Goal: Task Accomplishment & Management: Complete application form

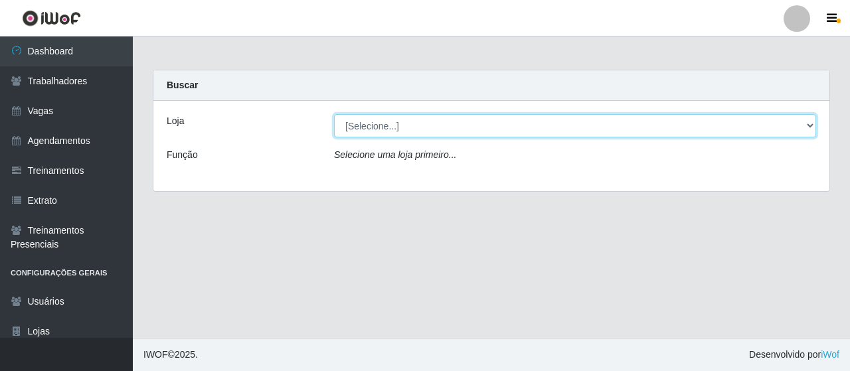
drag, startPoint x: 801, startPoint y: 121, endPoint x: 781, endPoint y: 123, distance: 20.0
click at [800, 123] on select "[Selecione...] Bemais Supermercados - B4 [GEOGRAPHIC_DATA]" at bounding box center [575, 125] width 482 height 23
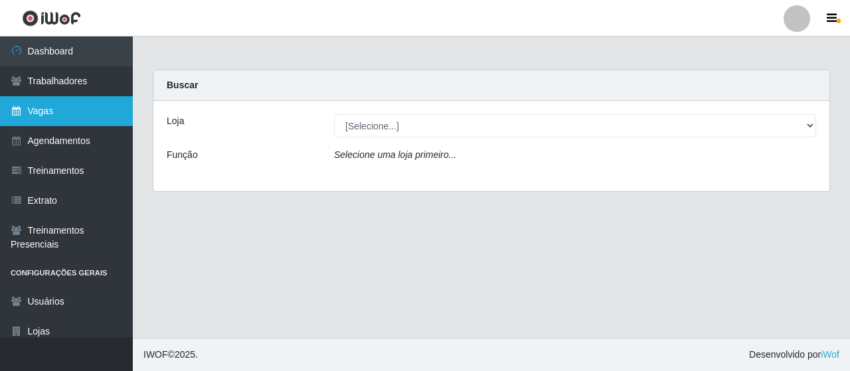
click at [72, 109] on link "Vagas" at bounding box center [66, 111] width 133 height 30
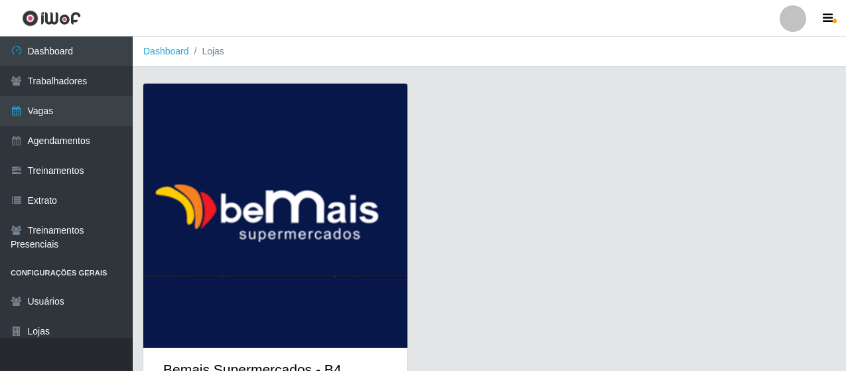
click at [244, 153] on img at bounding box center [275, 216] width 264 height 264
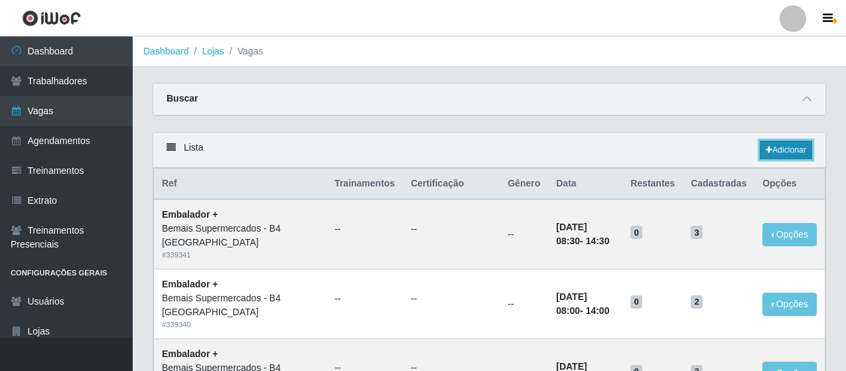
click at [776, 148] on link "Adicionar" at bounding box center [786, 150] width 52 height 19
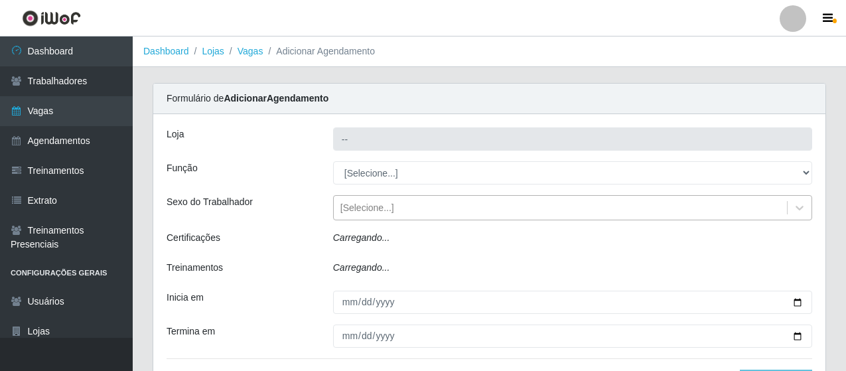
type input "Bemais Supermercados - B4 [GEOGRAPHIC_DATA]"
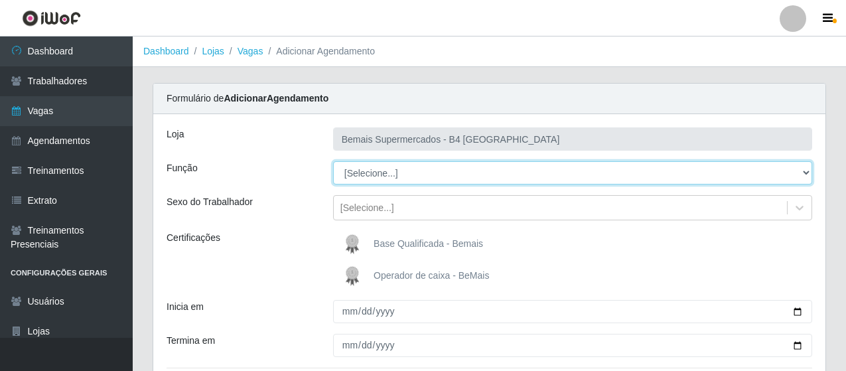
click at [803, 171] on select "[Selecione...] ASG ASG + ASG ++ Auxiliar de Estacionamento Auxiliar de Estacion…" at bounding box center [572, 172] width 479 height 23
select select "70"
click at [333, 161] on select "[Selecione...] ASG ASG + ASG ++ Auxiliar de Estacionamento Auxiliar de Estacion…" at bounding box center [572, 172] width 479 height 23
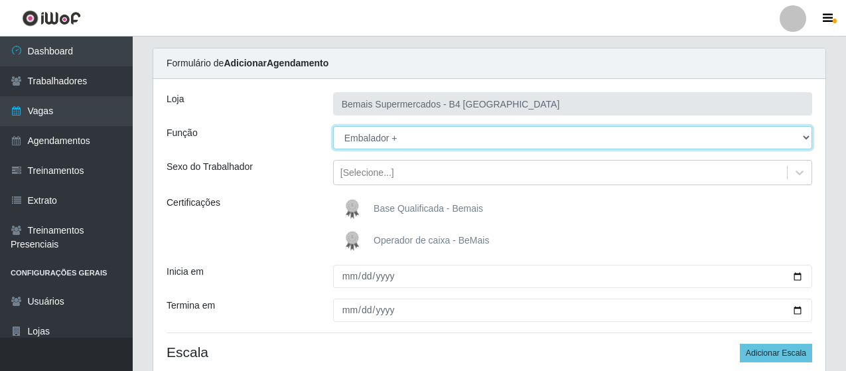
scroll to position [133, 0]
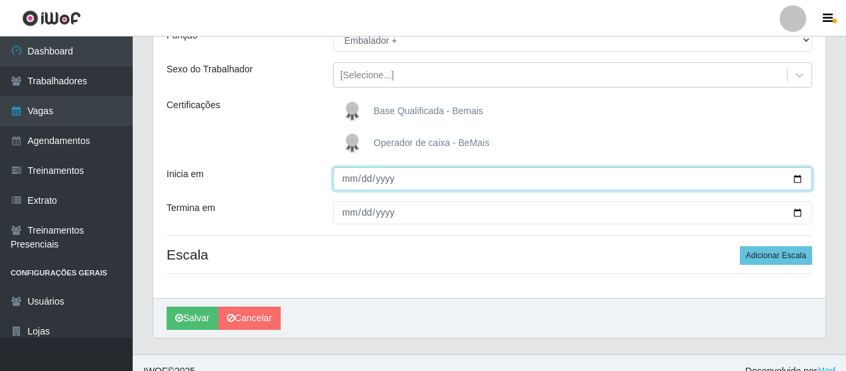
click at [349, 177] on input "Inicia em" at bounding box center [572, 178] width 479 height 23
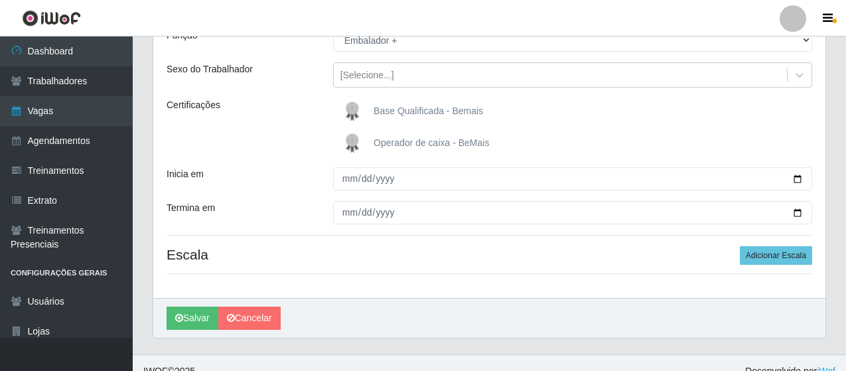
click at [550, 321] on div "[PERSON_NAME]" at bounding box center [489, 318] width 673 height 40
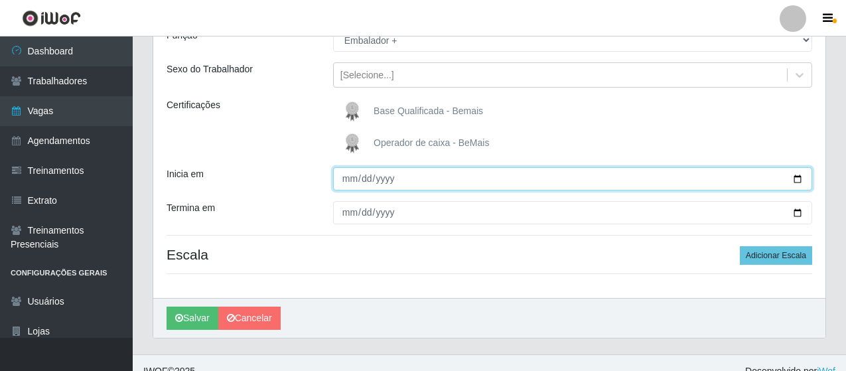
click at [801, 180] on input "Inicia em" at bounding box center [572, 178] width 479 height 23
click at [351, 177] on input "Inicia em" at bounding box center [572, 178] width 479 height 23
type input "[DATE]"
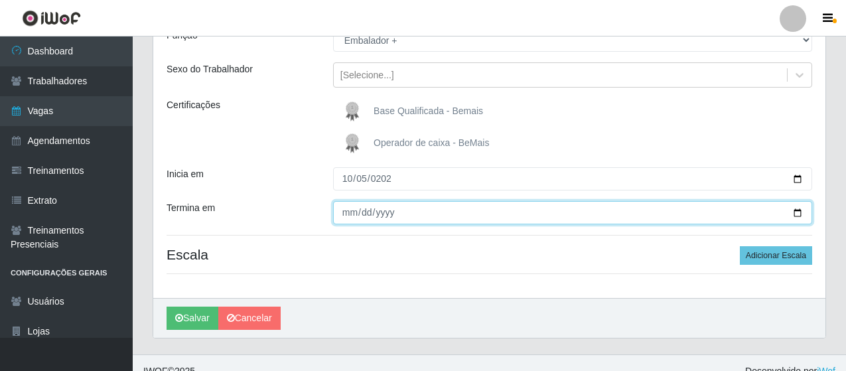
click at [345, 210] on input "Termina em" at bounding box center [572, 212] width 479 height 23
type input "[DATE]"
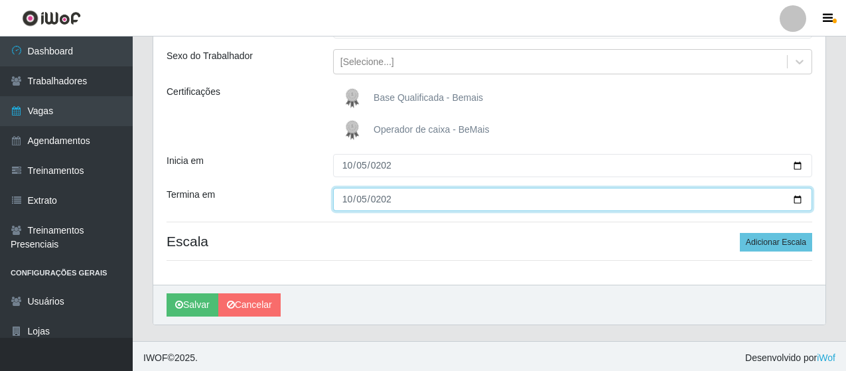
scroll to position [149, 0]
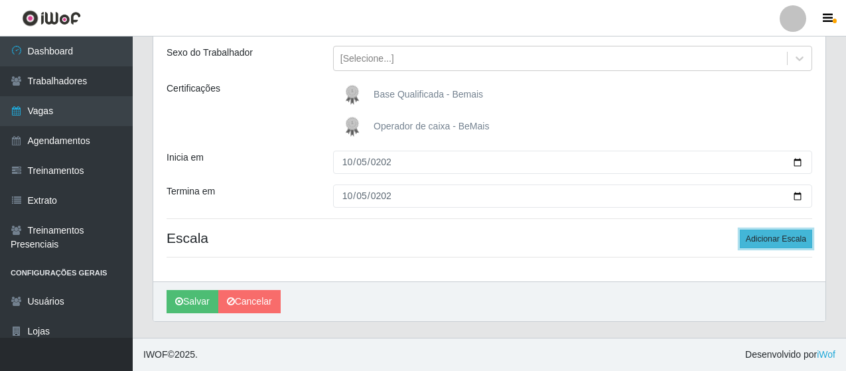
click at [775, 236] on button "Adicionar Escala" at bounding box center [776, 239] width 72 height 19
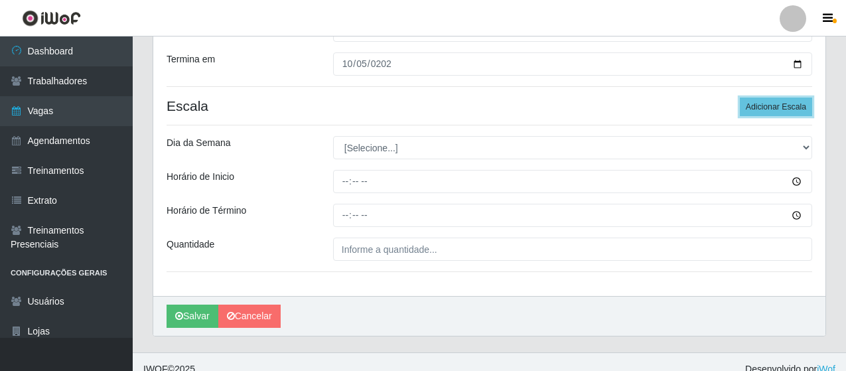
scroll to position [282, 0]
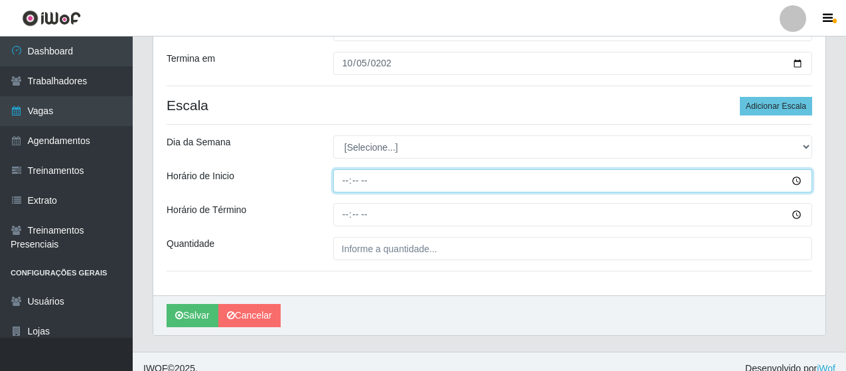
click at [346, 181] on input "Horário de Inicio" at bounding box center [572, 180] width 479 height 23
type input "08:00"
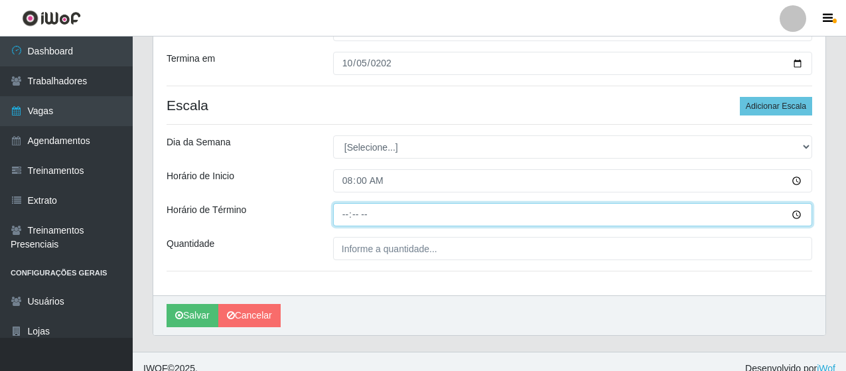
click at [345, 212] on input "Horário de Término" at bounding box center [572, 214] width 479 height 23
type input "14:00"
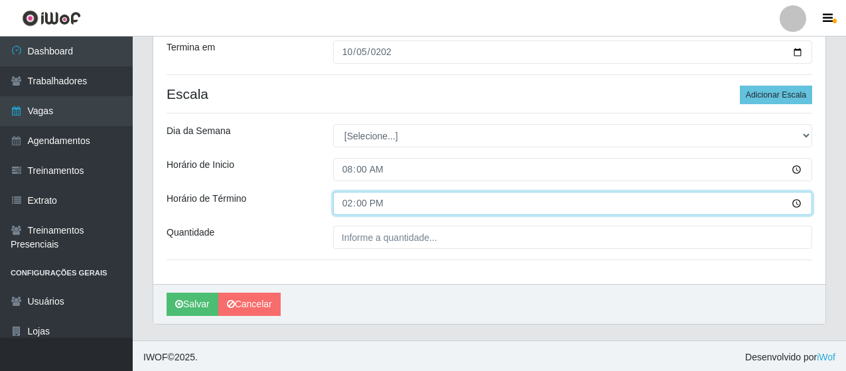
scroll to position [296, 0]
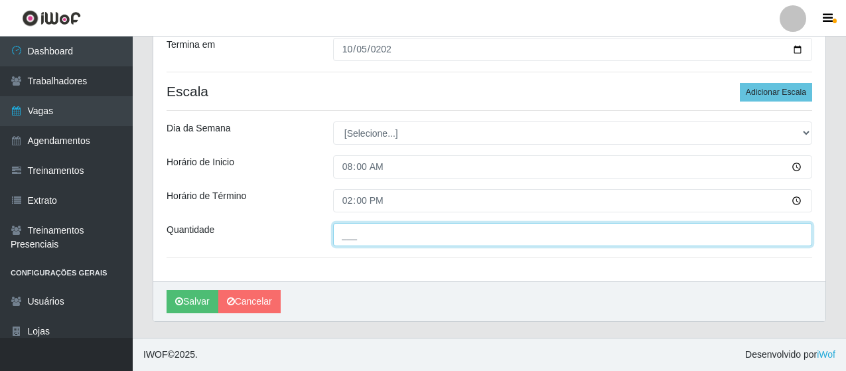
click at [439, 234] on input "___" at bounding box center [572, 234] width 479 height 23
type input "2__"
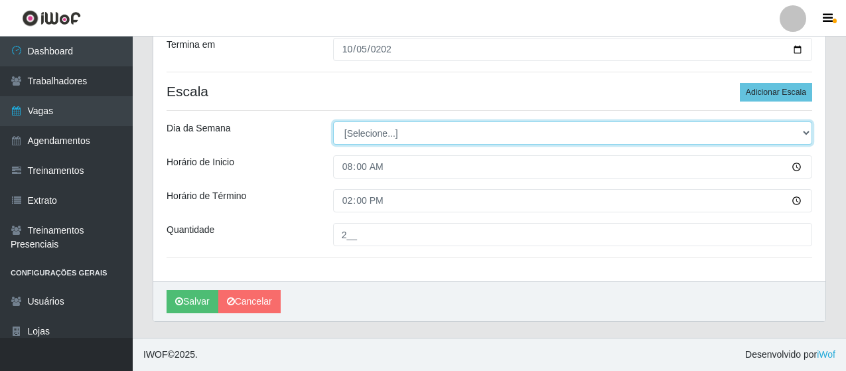
click at [802, 129] on select "[Selecione...] Segunda Terça Quarta Quinta Sexta Sábado Domingo" at bounding box center [572, 132] width 479 height 23
select select "0"
click at [333, 121] on select "[Selecione...] Segunda Terça Quarta Quinta Sexta Sábado Domingo" at bounding box center [572, 132] width 479 height 23
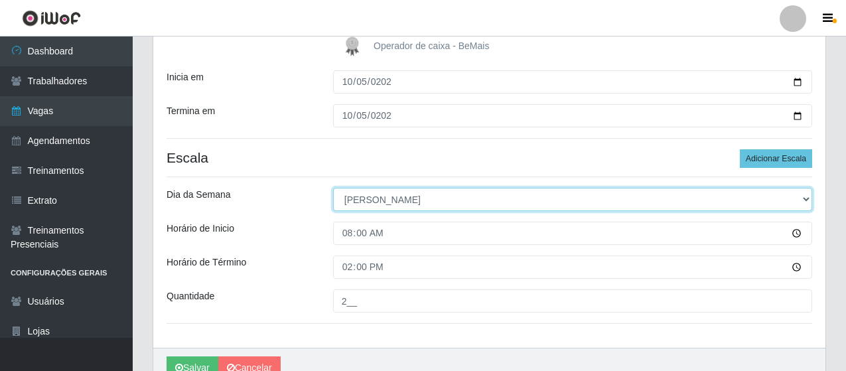
scroll to position [266, 0]
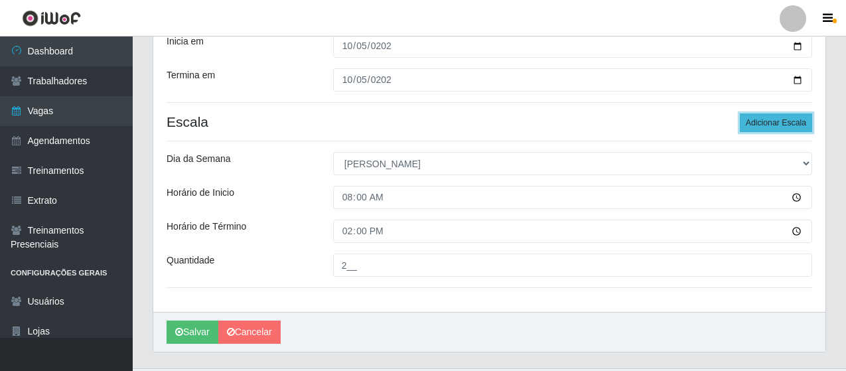
click at [772, 123] on button "Adicionar Escala" at bounding box center [776, 123] width 72 height 19
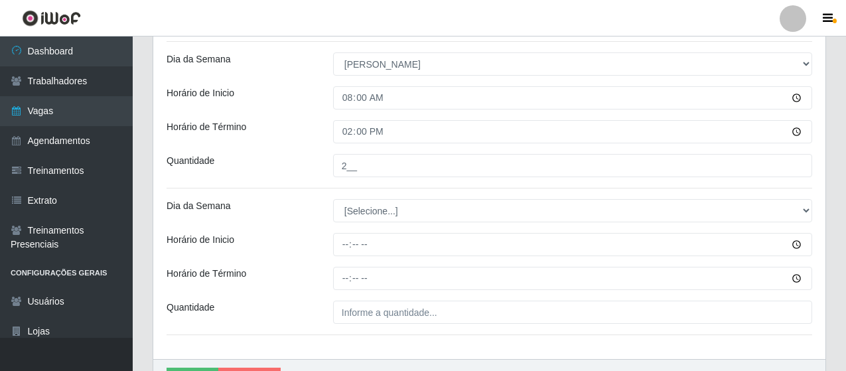
scroll to position [398, 0]
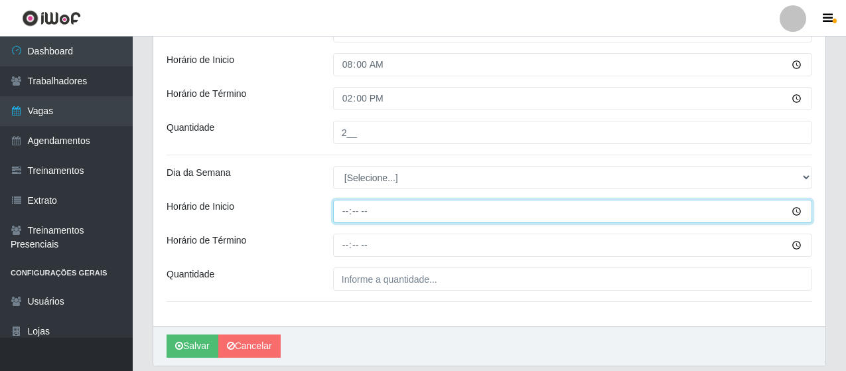
click at [349, 213] on input "Horário de Inicio" at bounding box center [572, 211] width 479 height 23
type input "08:30"
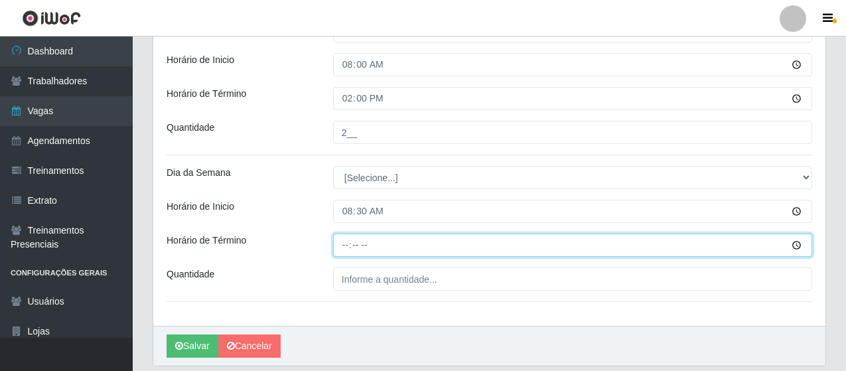
click at [345, 244] on input "Horário de Término" at bounding box center [572, 245] width 479 height 23
type input "14:30"
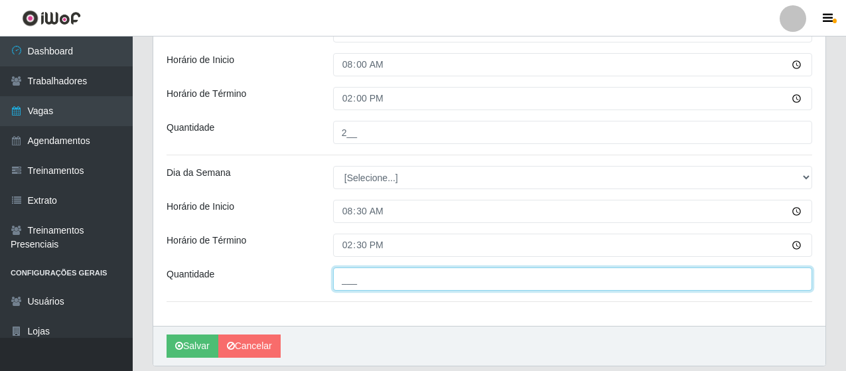
click at [371, 281] on input "___" at bounding box center [572, 279] width 479 height 23
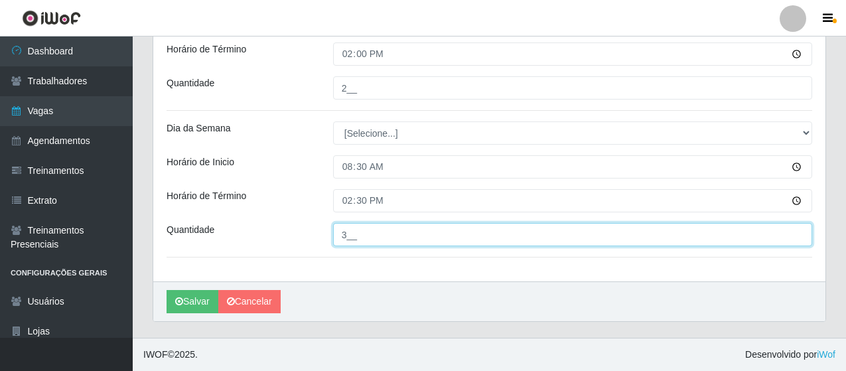
scroll to position [376, 0]
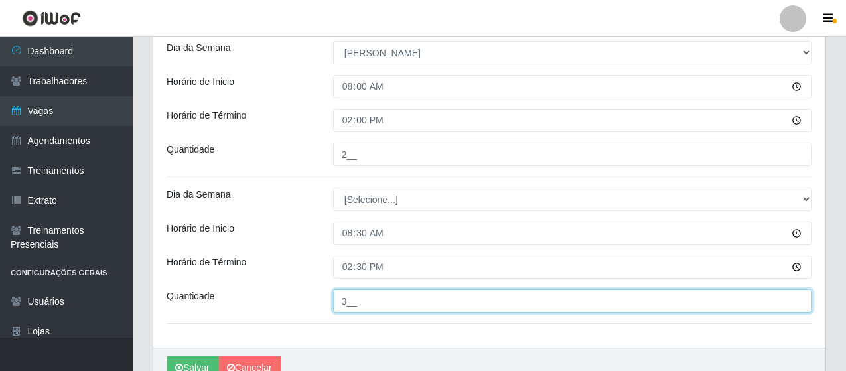
type input "3__"
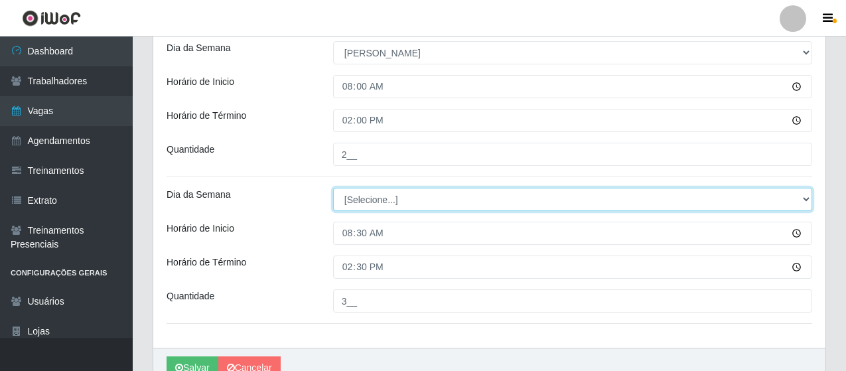
click at [807, 197] on select "[Selecione...] Segunda Terça Quarta Quinta Sexta Sábado Domingo" at bounding box center [572, 199] width 479 height 23
select select "0"
click at [333, 188] on select "[Selecione...] Segunda Terça Quarta Quinta Sexta Sábado Domingo" at bounding box center [572, 199] width 479 height 23
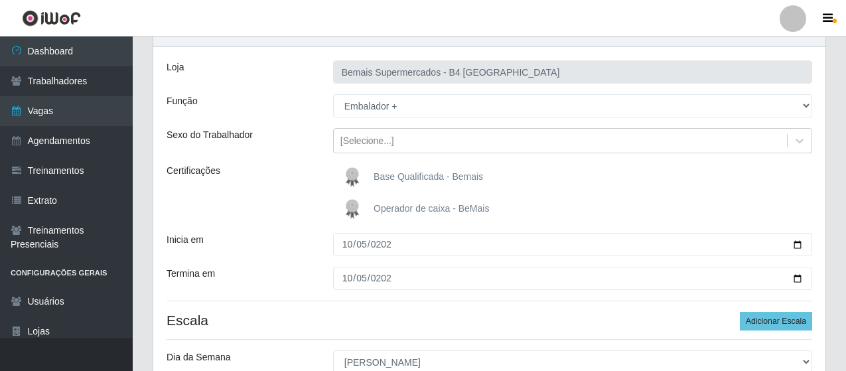
scroll to position [44, 0]
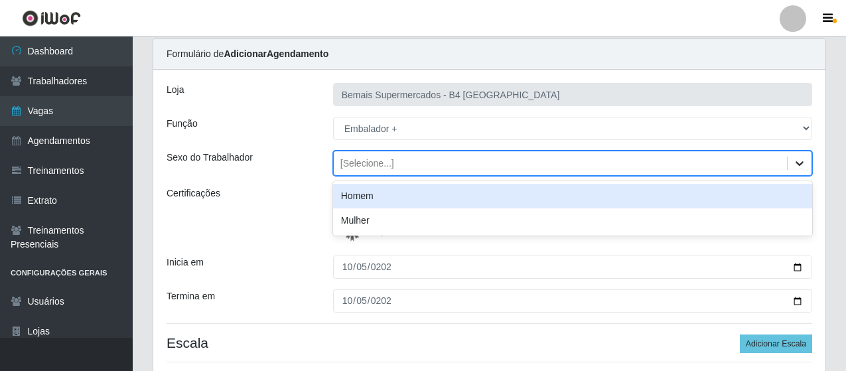
click at [797, 161] on icon at bounding box center [799, 163] width 13 height 13
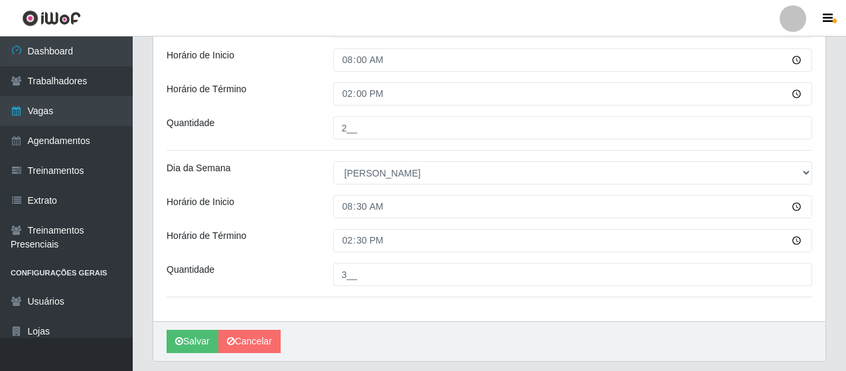
scroll to position [443, 0]
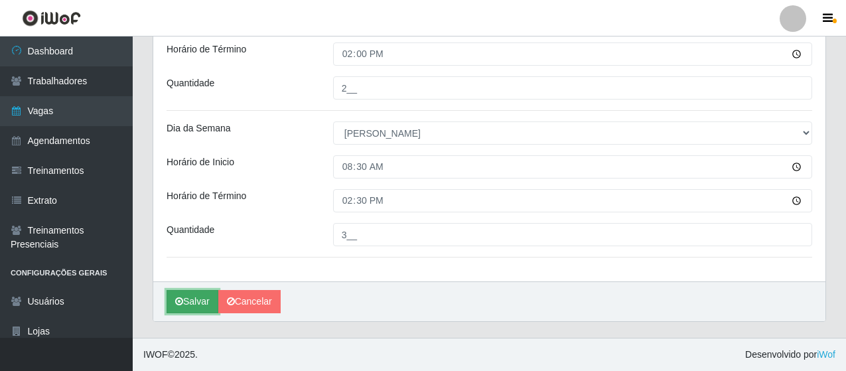
click at [196, 292] on button "Salvar" at bounding box center [193, 301] width 52 height 23
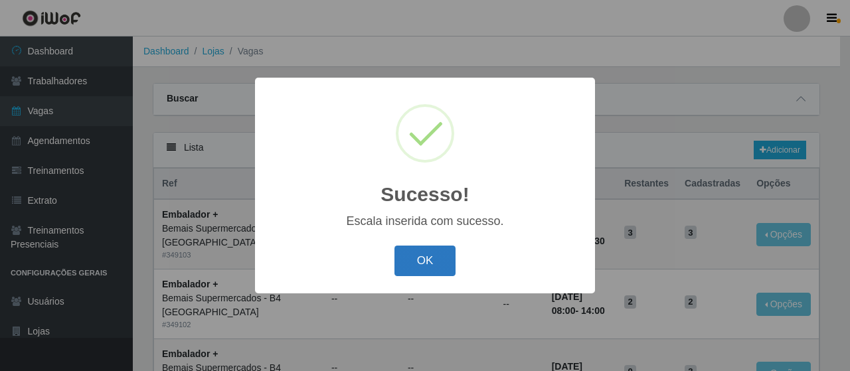
click at [420, 251] on button "OK" at bounding box center [425, 261] width 62 height 31
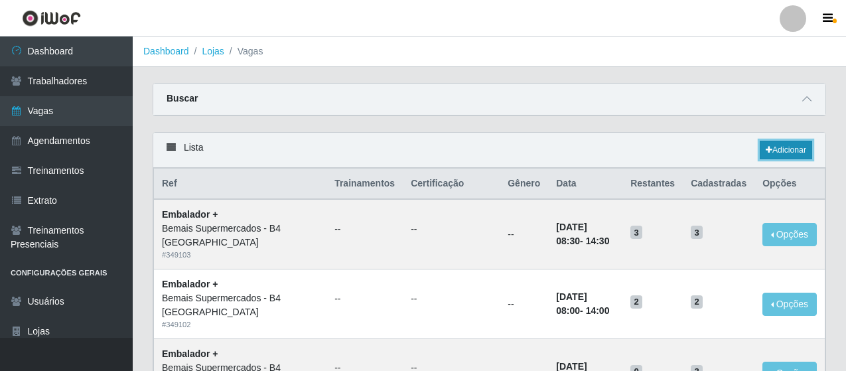
click at [788, 153] on link "Adicionar" at bounding box center [786, 150] width 52 height 19
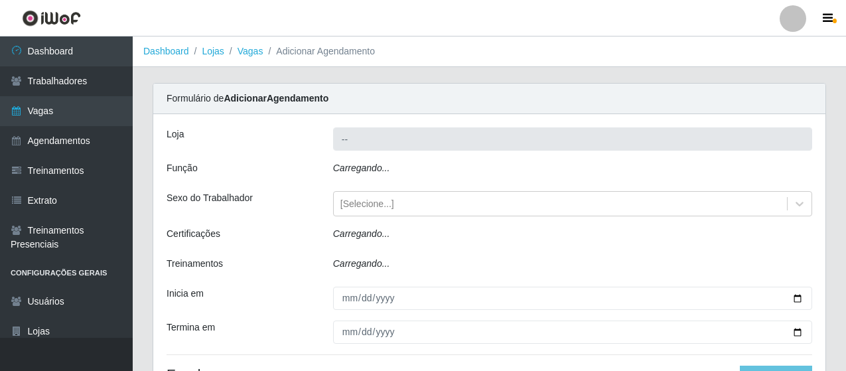
type input "Bemais Supermercados - B4 [GEOGRAPHIC_DATA]"
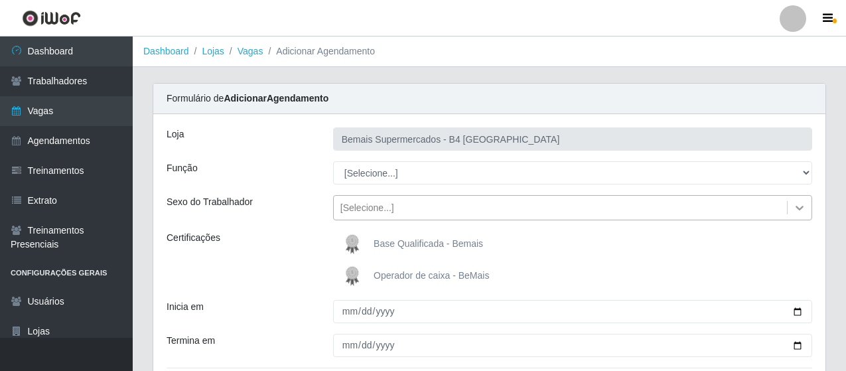
click at [797, 208] on icon at bounding box center [800, 208] width 8 height 5
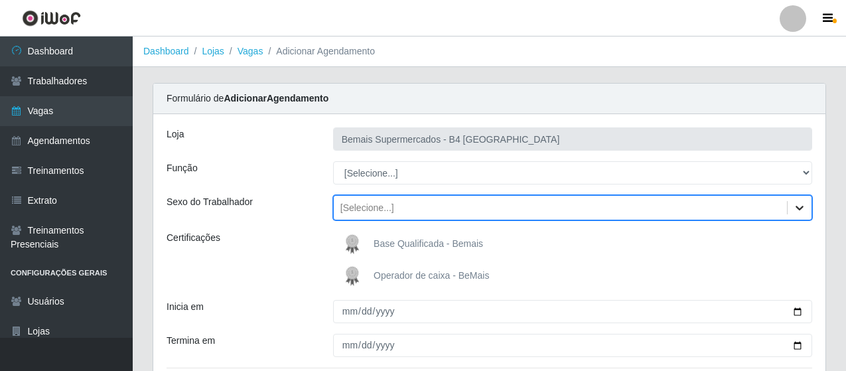
click at [797, 208] on icon at bounding box center [799, 207] width 13 height 13
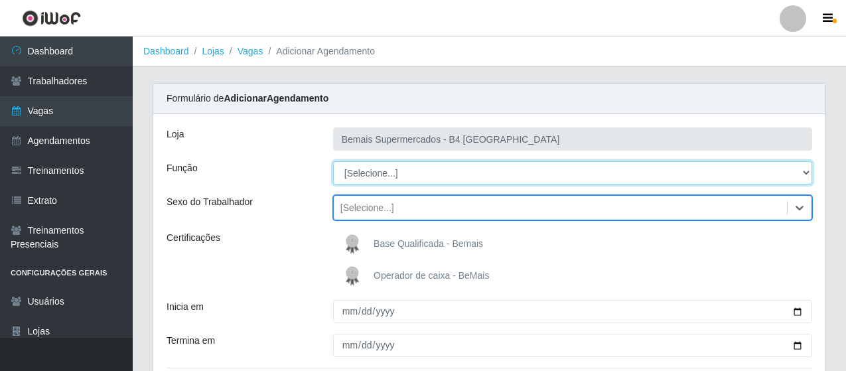
click at [805, 171] on select "[Selecione...] ASG ASG + ASG ++ Auxiliar de Estacionamento Auxiliar de Estacion…" at bounding box center [572, 172] width 479 height 23
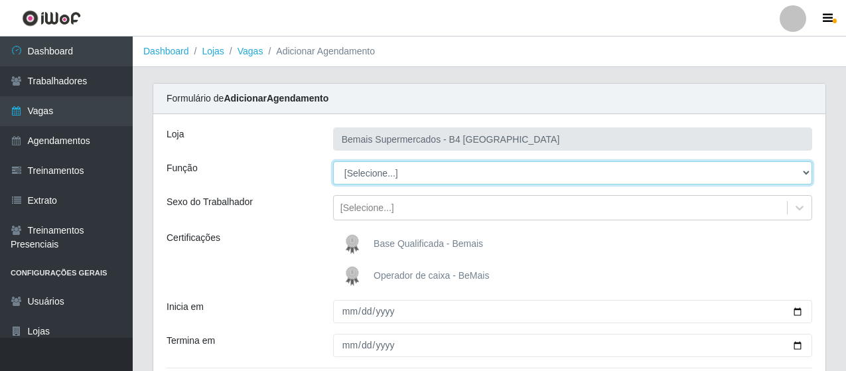
select select "70"
click at [333, 161] on select "[Selecione...] ASG ASG + ASG ++ Auxiliar de Estacionamento Auxiliar de Estacion…" at bounding box center [572, 172] width 479 height 23
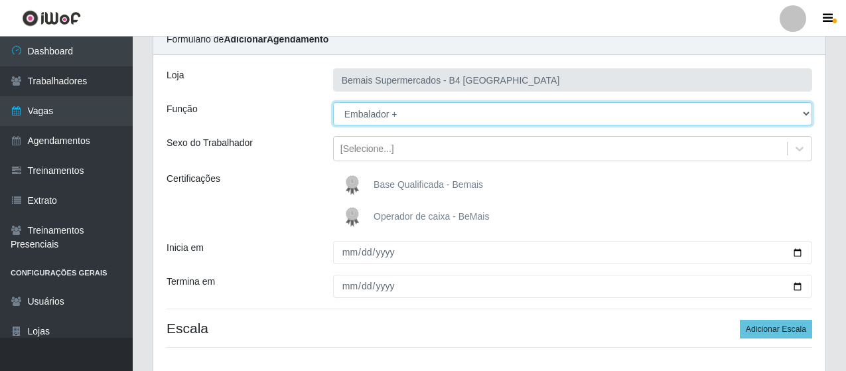
scroll to position [133, 0]
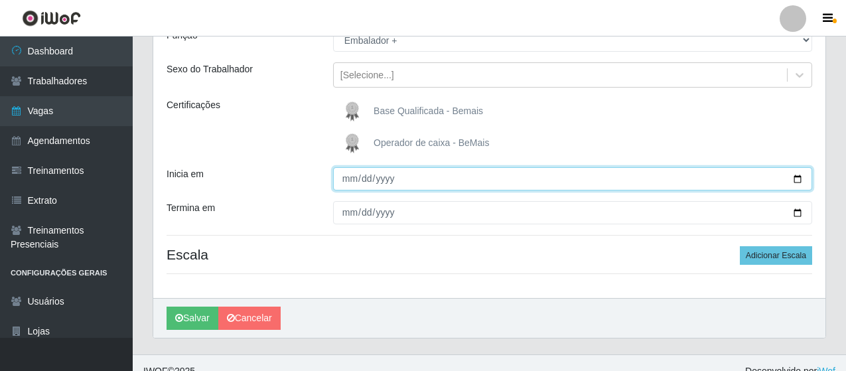
click at [348, 178] on input "Inicia em" at bounding box center [572, 178] width 479 height 23
type input "[DATE]"
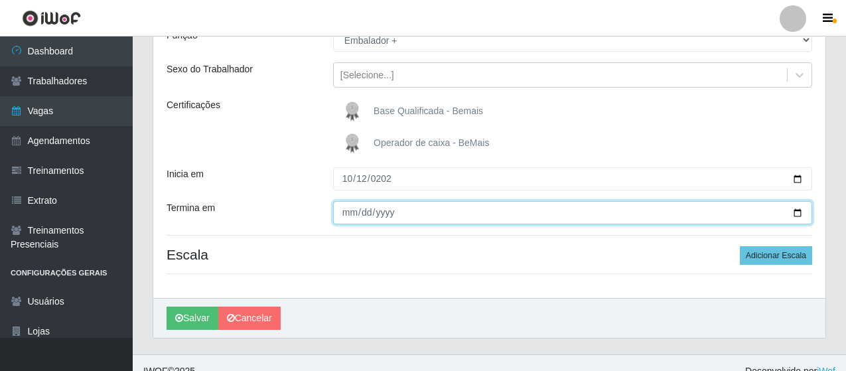
click at [347, 215] on input "Termina em" at bounding box center [572, 212] width 479 height 23
type input "[DATE]"
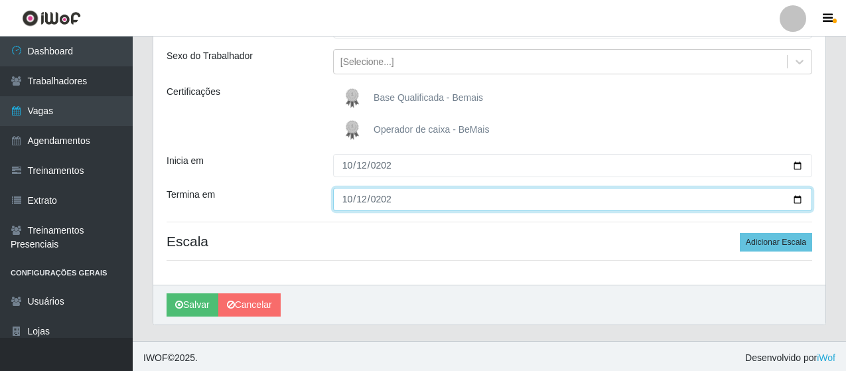
scroll to position [149, 0]
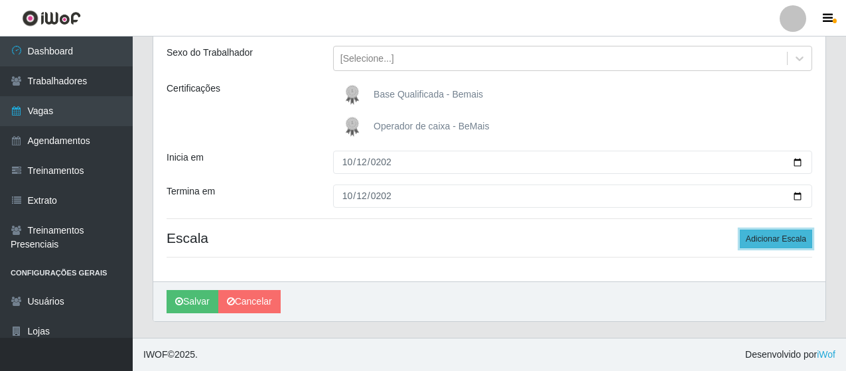
click at [792, 238] on button "Adicionar Escala" at bounding box center [776, 239] width 72 height 19
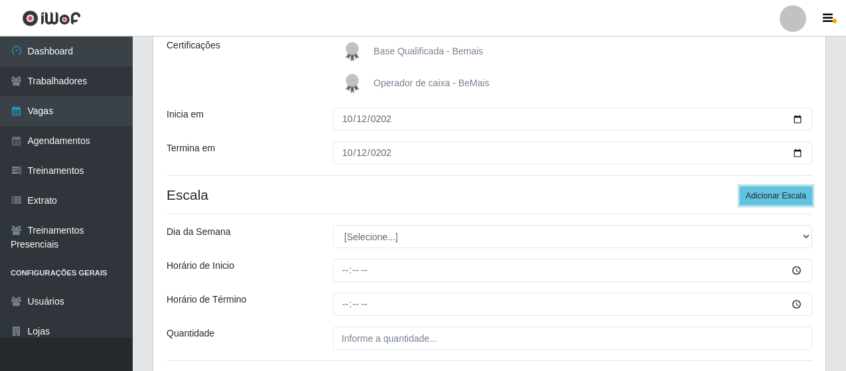
scroll to position [216, 0]
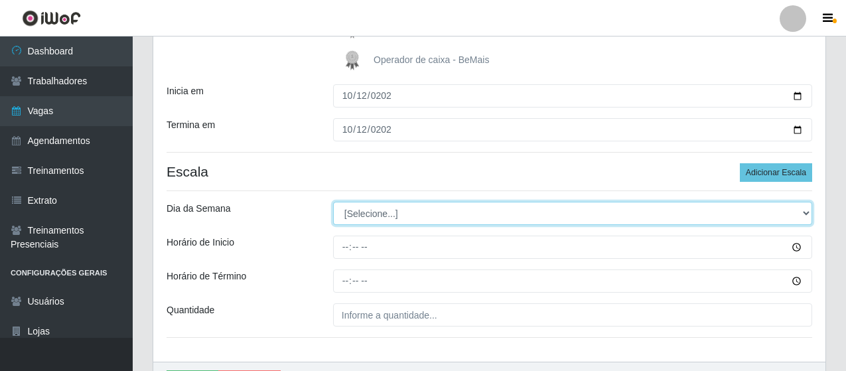
click at [797, 208] on select "[Selecione...] Segunda Terça Quarta Quinta Sexta Sábado Domingo" at bounding box center [572, 213] width 479 height 23
select select "0"
click at [333, 202] on select "[Selecione...] Segunda Terça Quarta Quinta Sexta Sábado Domingo" at bounding box center [572, 213] width 479 height 23
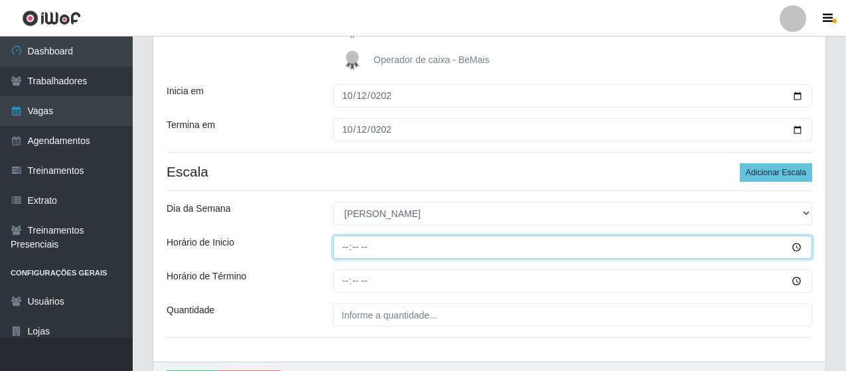
click at [347, 249] on input "Horário de Inicio" at bounding box center [572, 247] width 479 height 23
type input "08:00"
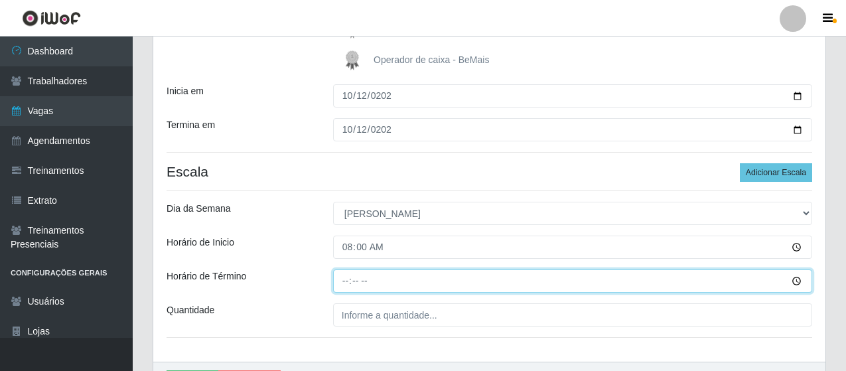
click at [349, 283] on input "Horário de Término" at bounding box center [572, 281] width 479 height 23
type input "14:00"
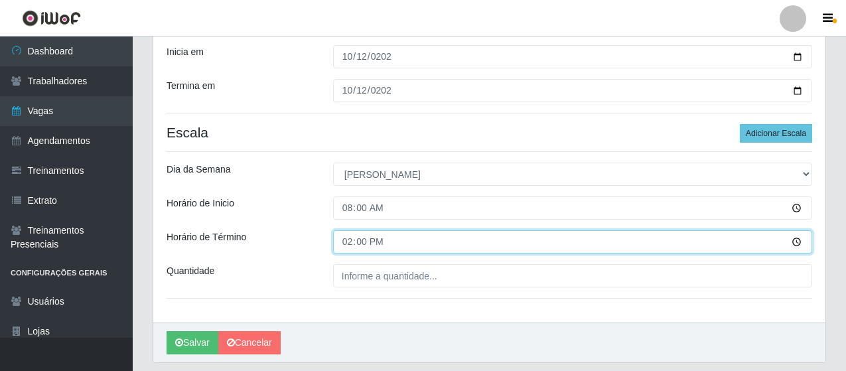
scroll to position [296, 0]
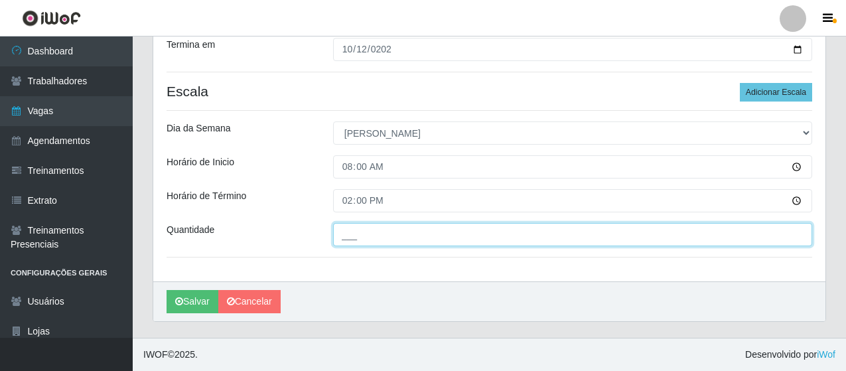
click at [503, 238] on input "___" at bounding box center [572, 234] width 479 height 23
type input "2__"
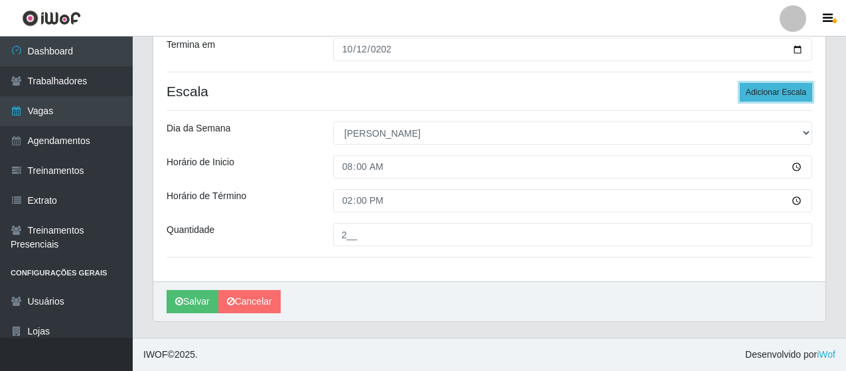
click at [794, 92] on button "Adicionar Escala" at bounding box center [776, 92] width 72 height 19
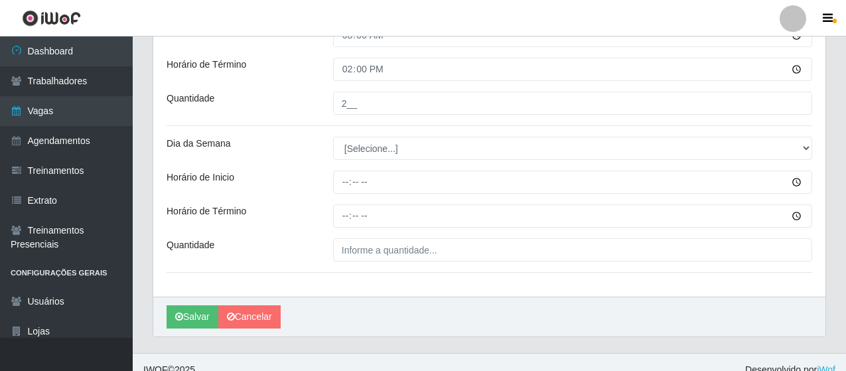
scroll to position [429, 0]
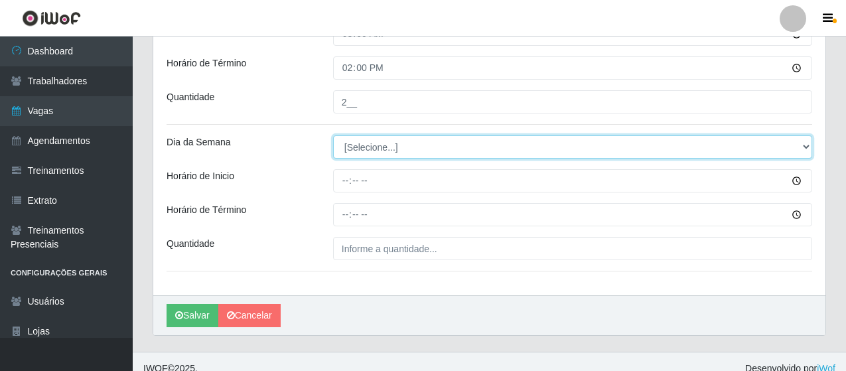
click at [369, 147] on select "[Selecione...] Segunda Terça Quarta Quinta Sexta Sábado Domingo" at bounding box center [572, 146] width 479 height 23
select select "0"
click at [333, 135] on select "[Selecione...] Segunda Terça Quarta Quinta Sexta Sábado Domingo" at bounding box center [572, 146] width 479 height 23
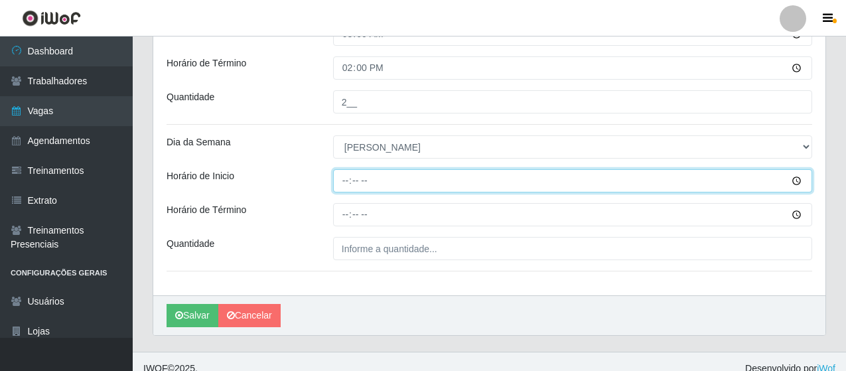
click at [358, 184] on input "Horário de Inicio" at bounding box center [572, 180] width 479 height 23
click at [343, 182] on input "Horário de Inicio" at bounding box center [572, 180] width 479 height 23
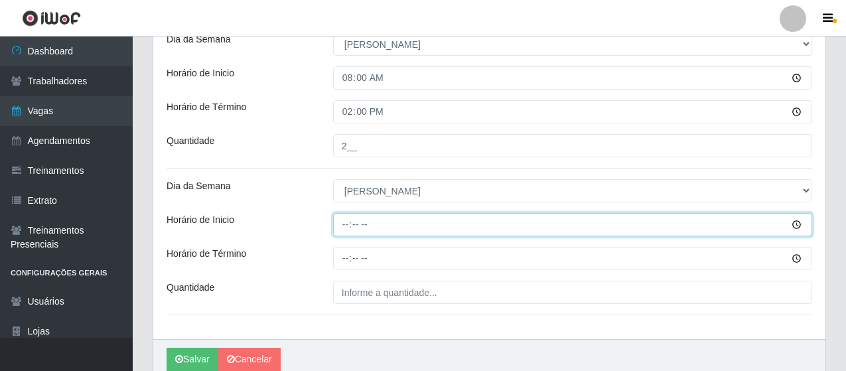
scroll to position [362, 0]
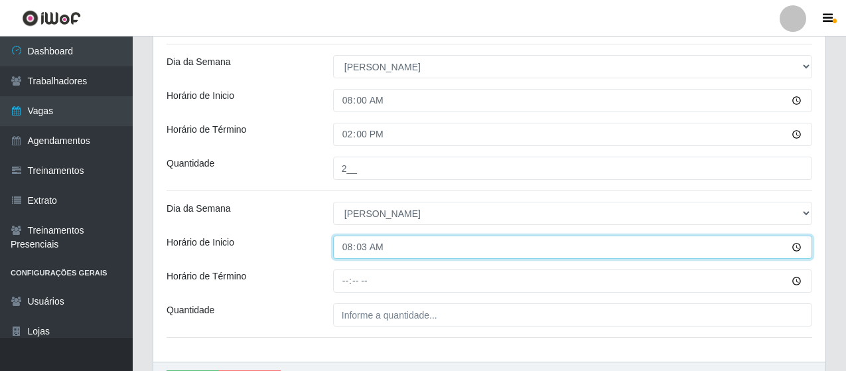
type input "08:30"
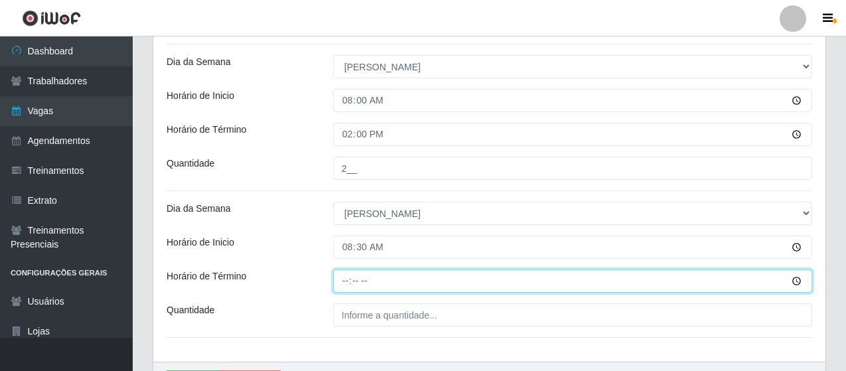
click at [338, 281] on input "Horário de Término" at bounding box center [572, 281] width 479 height 23
type input "14:30"
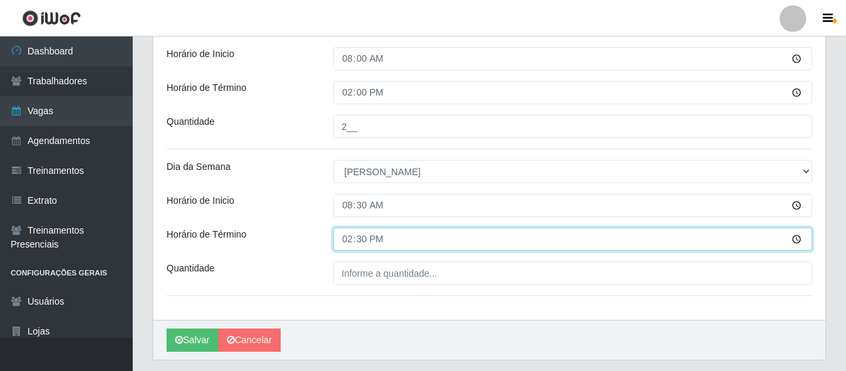
scroll to position [443, 0]
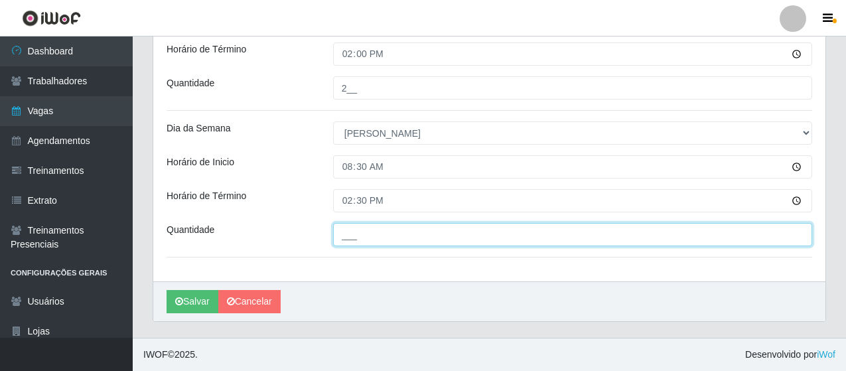
click at [357, 233] on input "___" at bounding box center [572, 234] width 479 height 23
type input "3__"
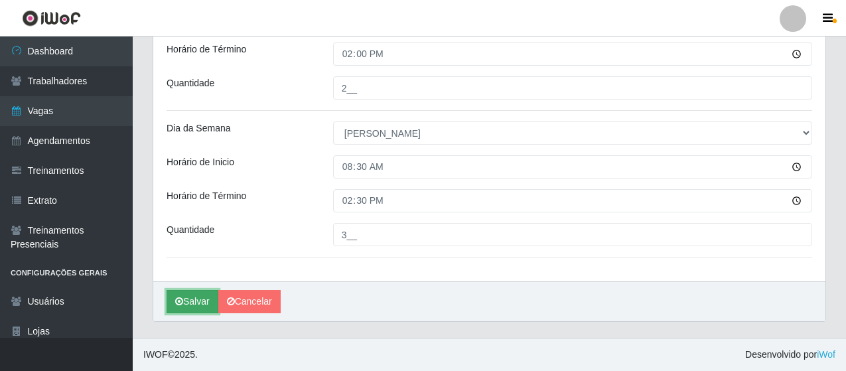
click at [186, 297] on button "Salvar" at bounding box center [193, 301] width 52 height 23
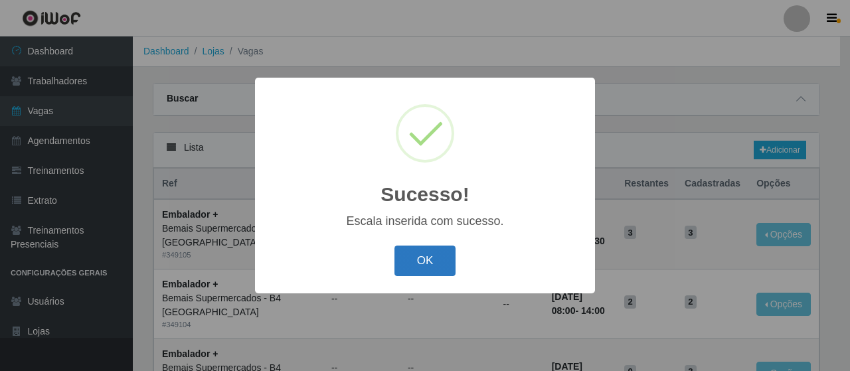
drag, startPoint x: 419, startPoint y: 262, endPoint x: 407, endPoint y: 264, distance: 12.1
click at [419, 262] on button "OK" at bounding box center [425, 261] width 62 height 31
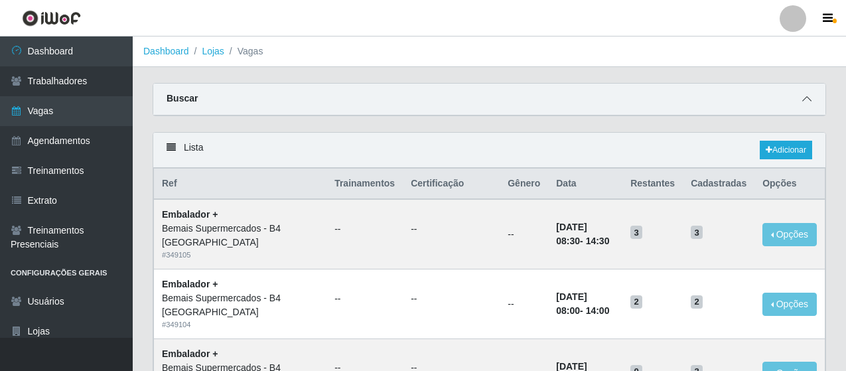
click at [807, 94] on span at bounding box center [807, 99] width 16 height 15
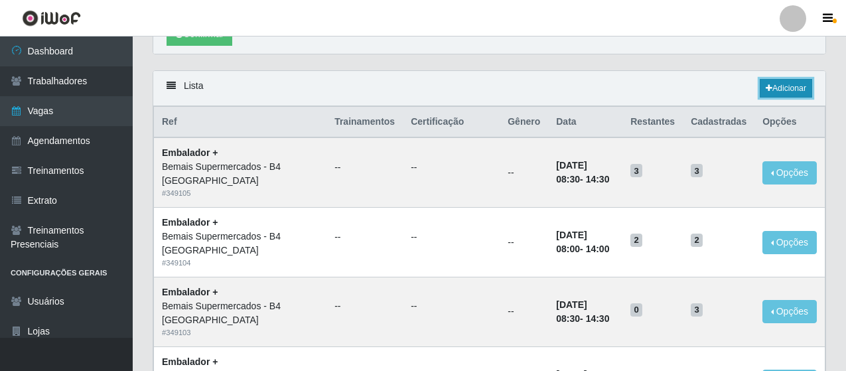
click at [791, 84] on link "Adicionar" at bounding box center [786, 88] width 52 height 19
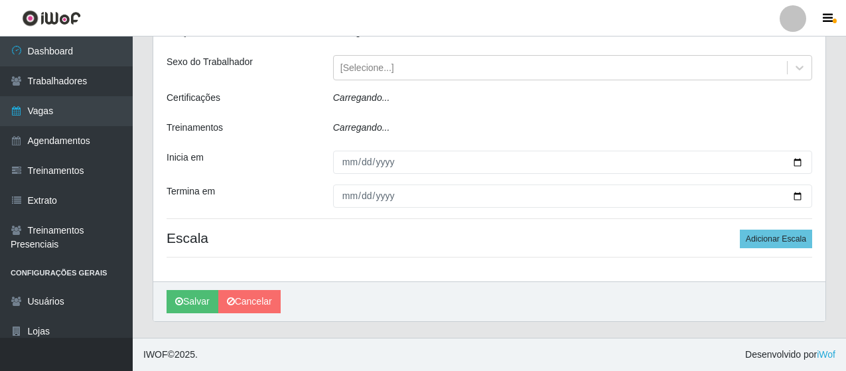
scroll to position [12, 0]
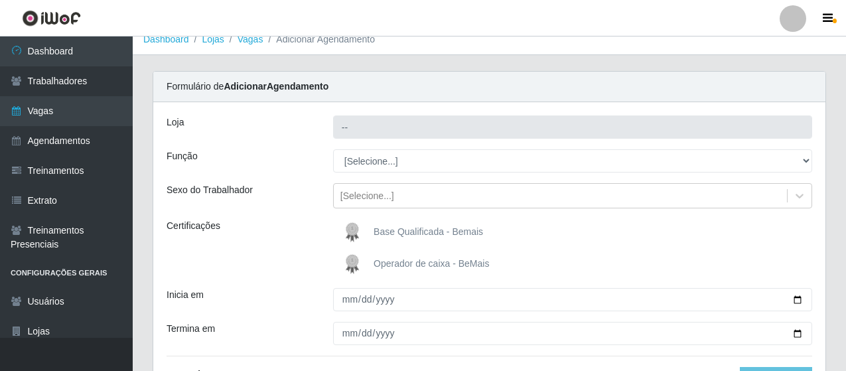
type input "Bemais Supermercados - B4 [GEOGRAPHIC_DATA]"
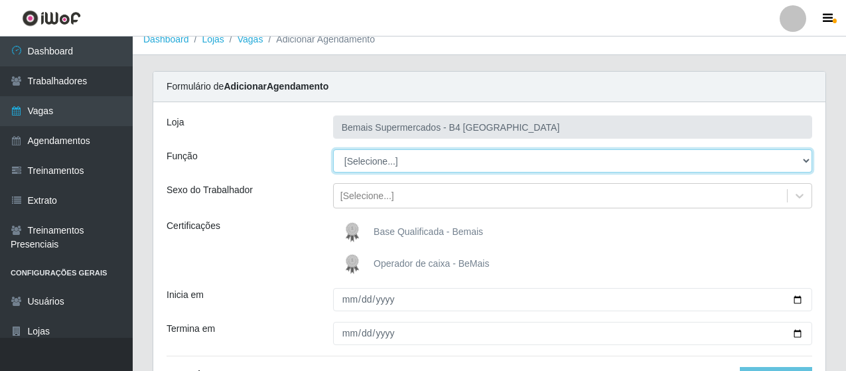
click at [804, 157] on select "[Selecione...] ASG ASG + ASG ++ Auxiliar de Estacionamento Auxiliar de Estacion…" at bounding box center [572, 160] width 479 height 23
select select "70"
click at [333, 149] on select "[Selecione...] ASG ASG + ASG ++ Auxiliar de Estacionamento Auxiliar de Estacion…" at bounding box center [572, 160] width 479 height 23
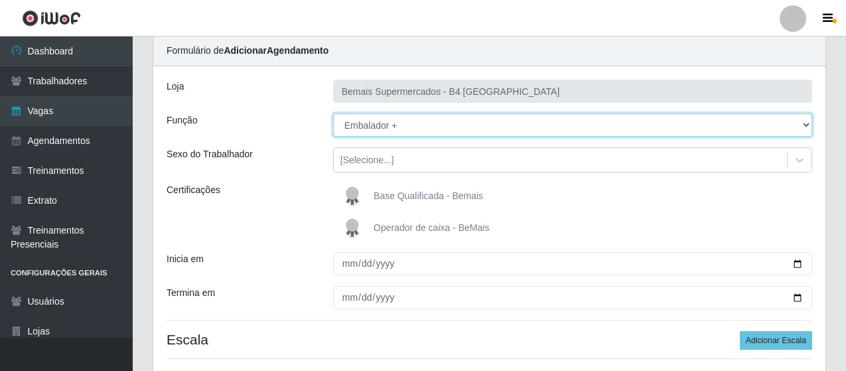
scroll to position [78, 0]
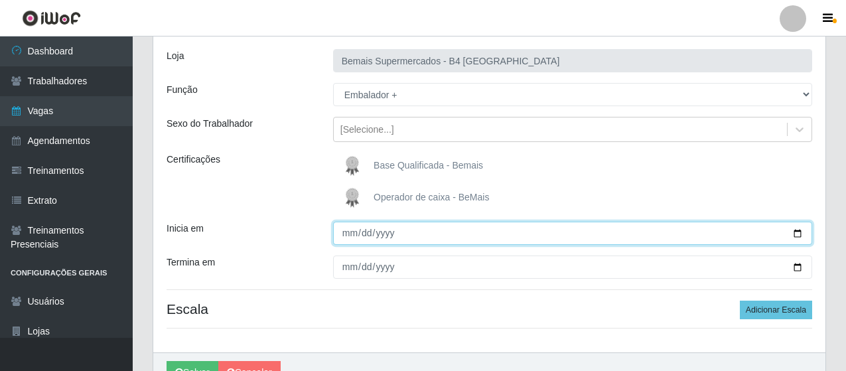
click at [349, 232] on input "Inicia em" at bounding box center [572, 233] width 479 height 23
type input "252025-10-19"
click at [411, 238] on input "252025-10-19" at bounding box center [572, 233] width 479 height 23
drag, startPoint x: 410, startPoint y: 233, endPoint x: 394, endPoint y: 236, distance: 16.2
click at [396, 236] on input "252025-10-19" at bounding box center [572, 233] width 479 height 23
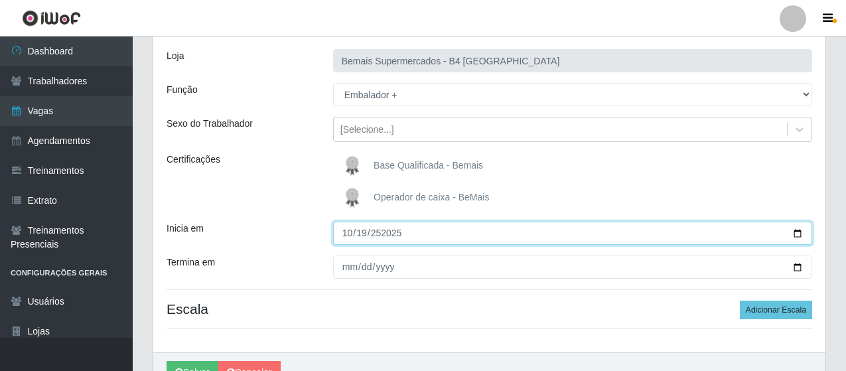
click at [394, 236] on input "252025-10-19" at bounding box center [572, 233] width 479 height 23
type input "[DATE]"
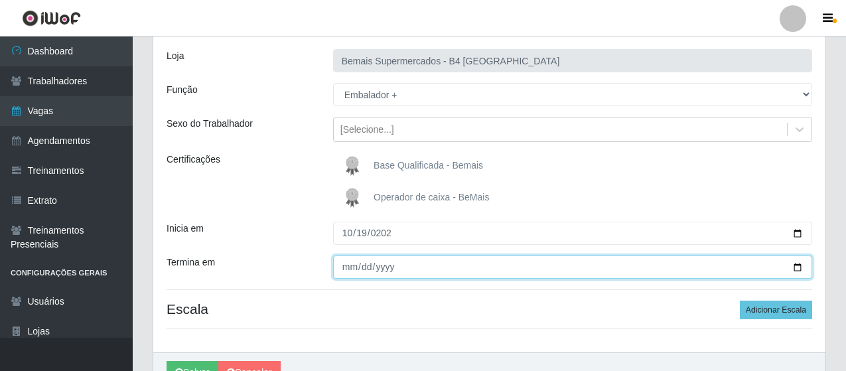
click at [345, 266] on input "Termina em" at bounding box center [572, 267] width 479 height 23
type input "[DATE]"
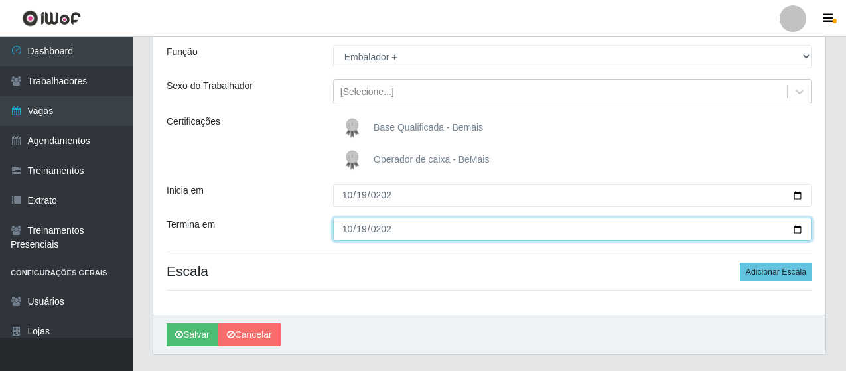
scroll to position [149, 0]
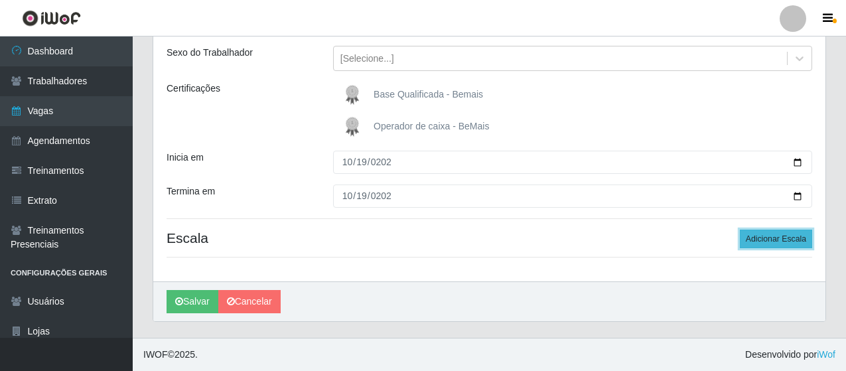
click at [771, 231] on button "Adicionar Escala" at bounding box center [776, 239] width 72 height 19
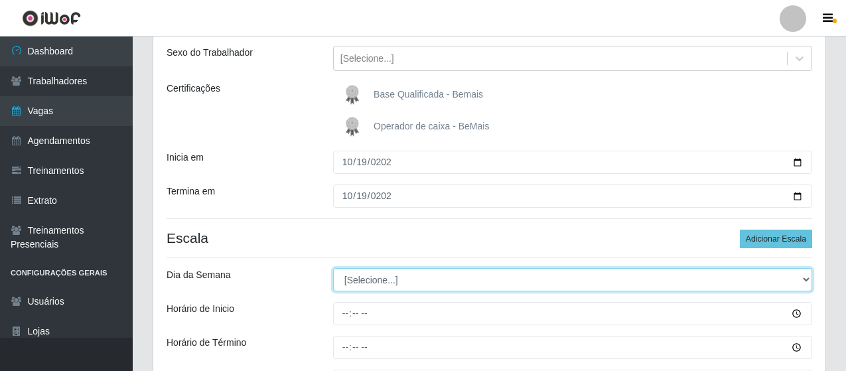
click at [807, 278] on select "[Selecione...] Segunda Terça Quarta Quinta Sexta Sábado Domingo" at bounding box center [572, 279] width 479 height 23
select select "0"
click at [333, 268] on select "[Selecione...] Segunda Terça Quarta Quinta Sexta Sábado Domingo" at bounding box center [572, 279] width 479 height 23
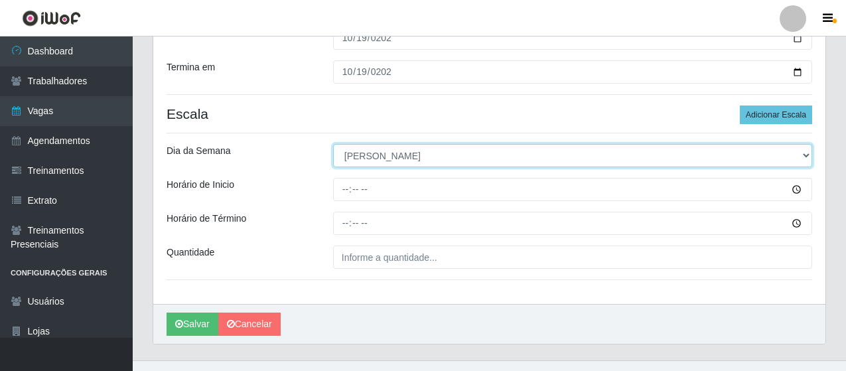
scroll to position [296, 0]
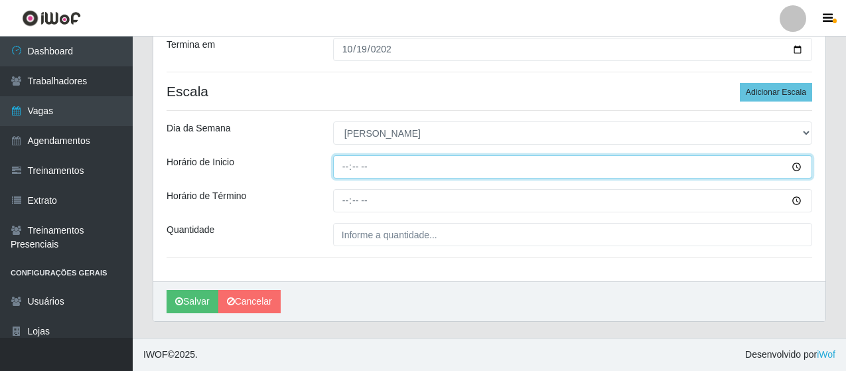
click at [351, 168] on input "Horário de Inicio" at bounding box center [572, 166] width 479 height 23
type input "08:00"
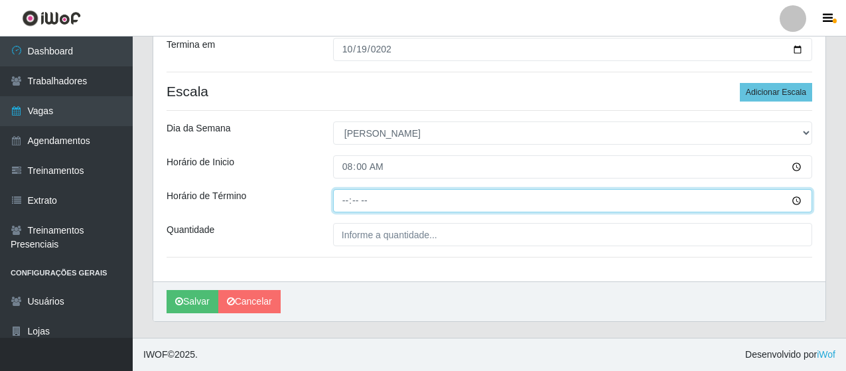
drag, startPoint x: 347, startPoint y: 199, endPoint x: 352, endPoint y: 193, distance: 8.1
click at [348, 198] on input "Horário de Término" at bounding box center [572, 200] width 479 height 23
type input "08:00"
click at [349, 204] on input "Horário de Término" at bounding box center [572, 200] width 479 height 23
type input "14:00"
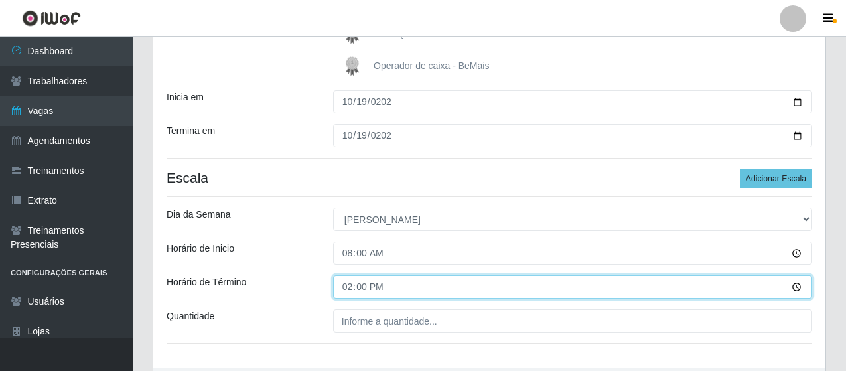
scroll to position [230, 0]
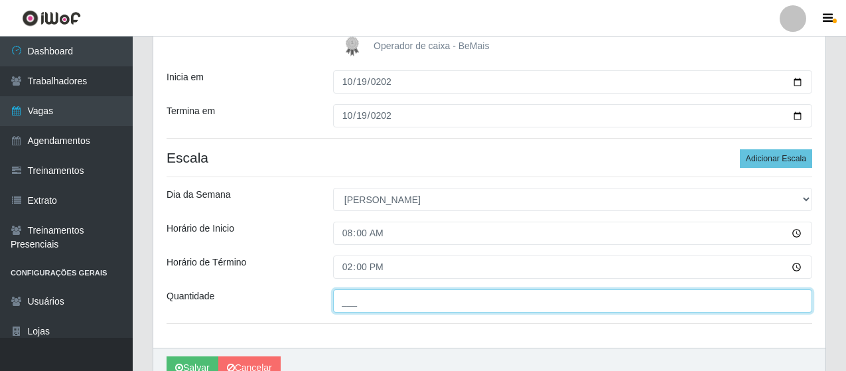
click at [360, 301] on input "___" at bounding box center [572, 300] width 479 height 23
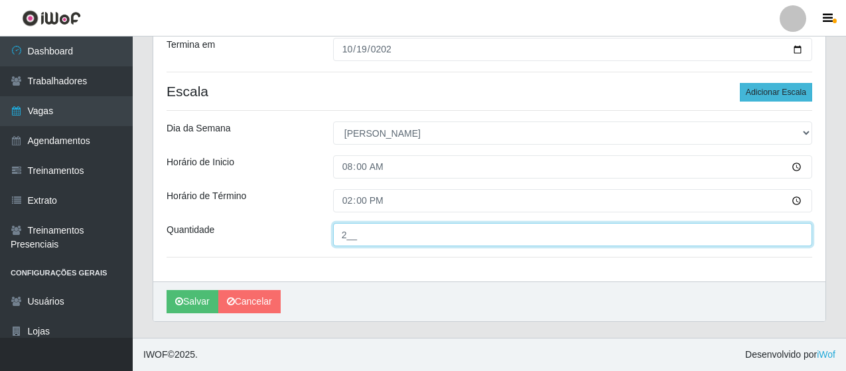
type input "2__"
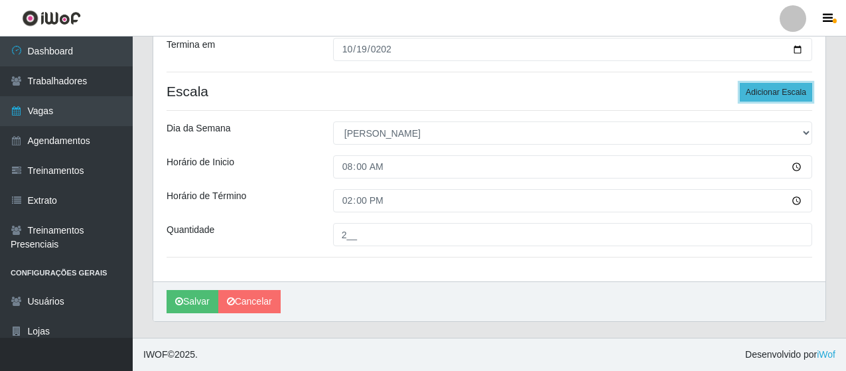
click at [771, 90] on button "Adicionar Escala" at bounding box center [776, 92] width 72 height 19
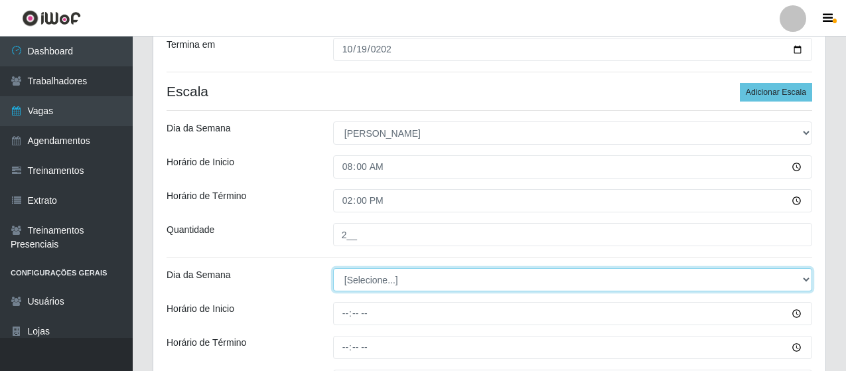
click at [785, 274] on select "[Selecione...] Segunda Terça Quarta Quinta Sexta Sábado Domingo" at bounding box center [572, 279] width 479 height 23
select select "0"
click at [333, 268] on select "[Selecione...] Segunda Terça Quarta Quinta Sexta Sábado Domingo" at bounding box center [572, 279] width 479 height 23
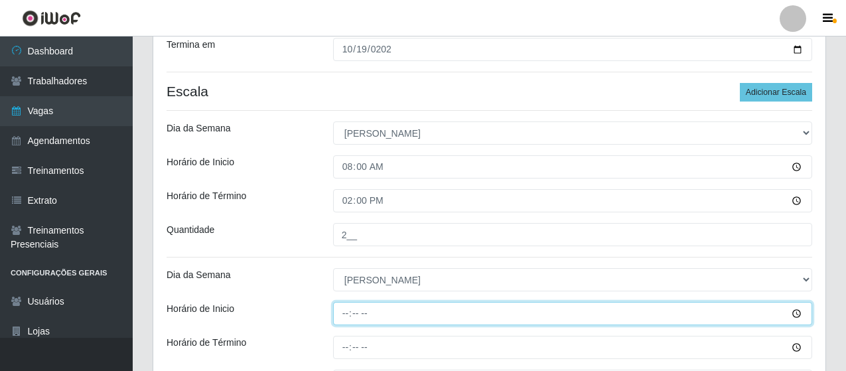
click at [382, 312] on input "Horário de Inicio" at bounding box center [572, 313] width 479 height 23
type input "08:30"
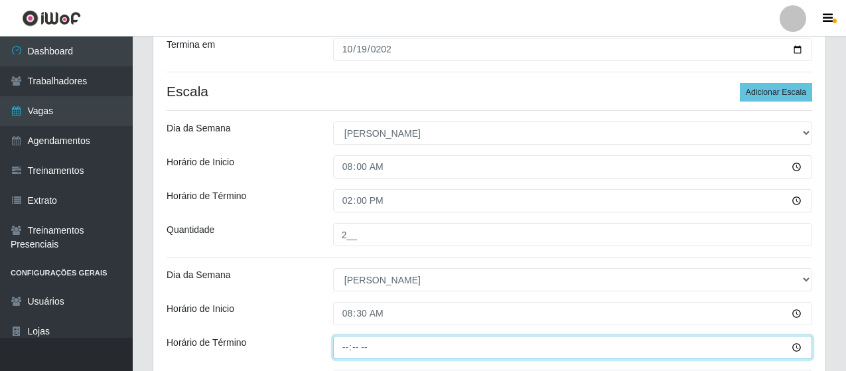
click at [346, 345] on input "Horário de Término" at bounding box center [572, 347] width 479 height 23
click at [349, 347] on input "Horário de Término" at bounding box center [572, 347] width 479 height 23
type input "14:30"
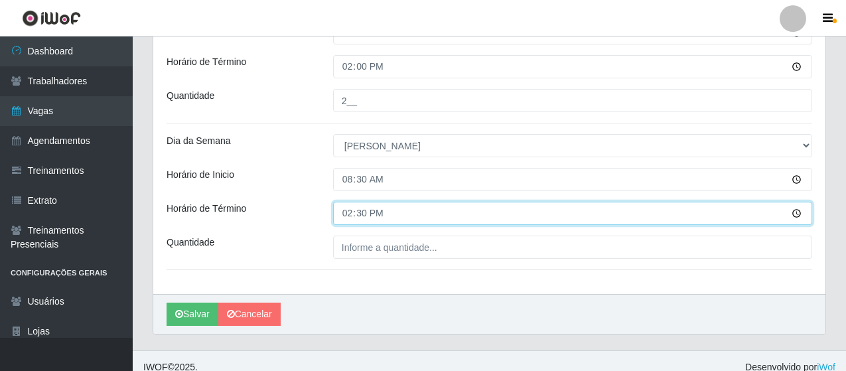
scroll to position [443, 0]
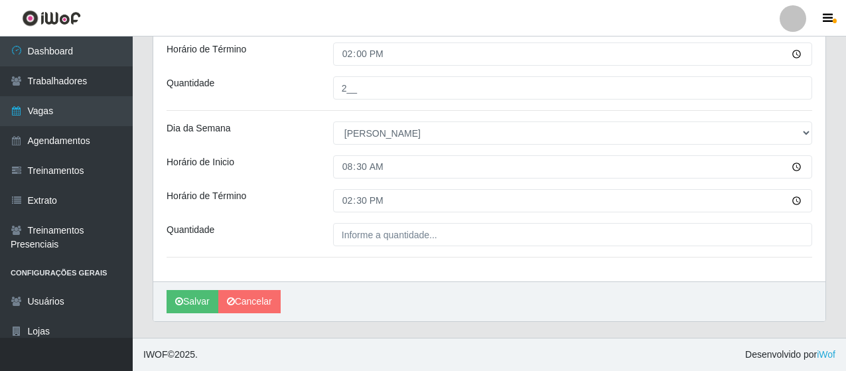
drag, startPoint x: 445, startPoint y: 256, endPoint x: 442, endPoint y: 245, distance: 11.6
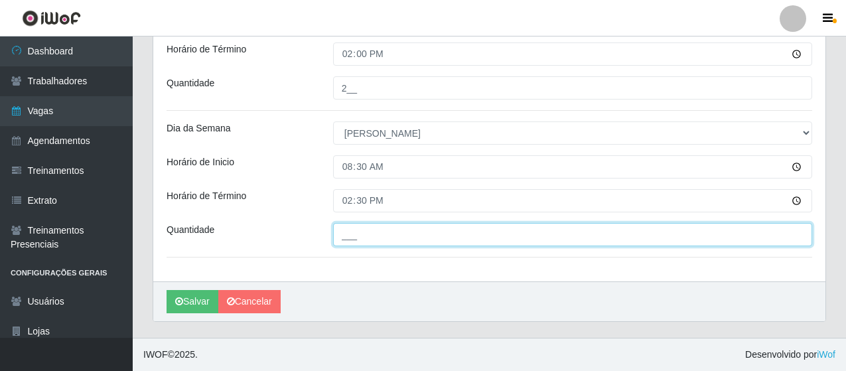
click at [442, 238] on input "___" at bounding box center [572, 234] width 479 height 23
type input "3__"
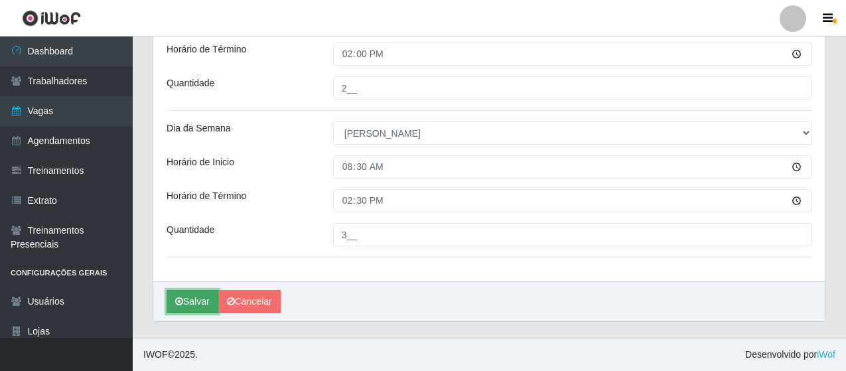
click at [191, 304] on button "Salvar" at bounding box center [193, 301] width 52 height 23
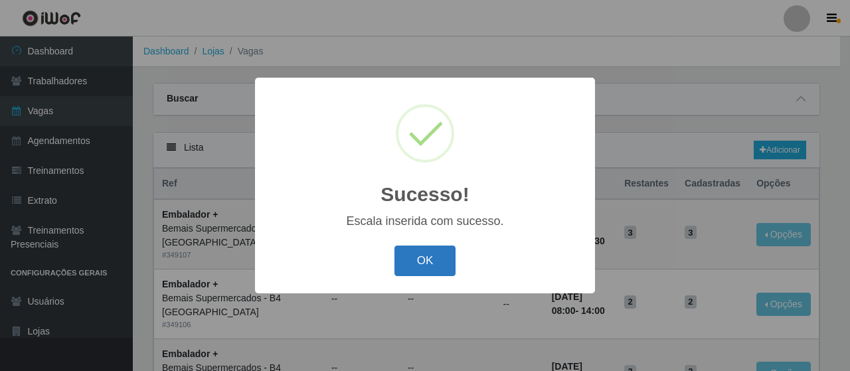
click at [431, 268] on button "OK" at bounding box center [425, 261] width 62 height 31
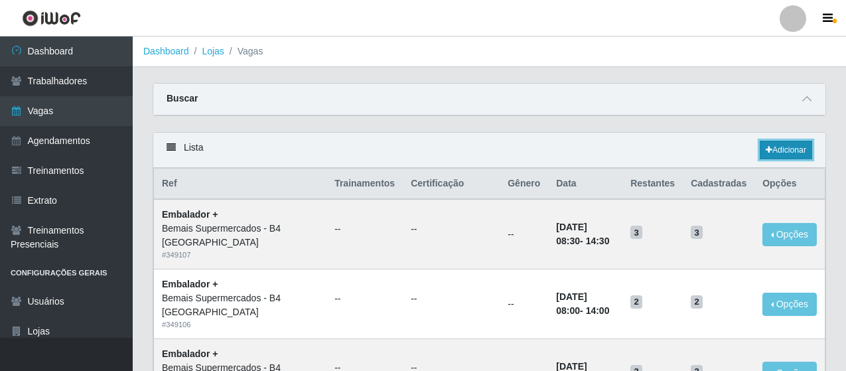
click at [783, 149] on link "Adicionar" at bounding box center [786, 150] width 52 height 19
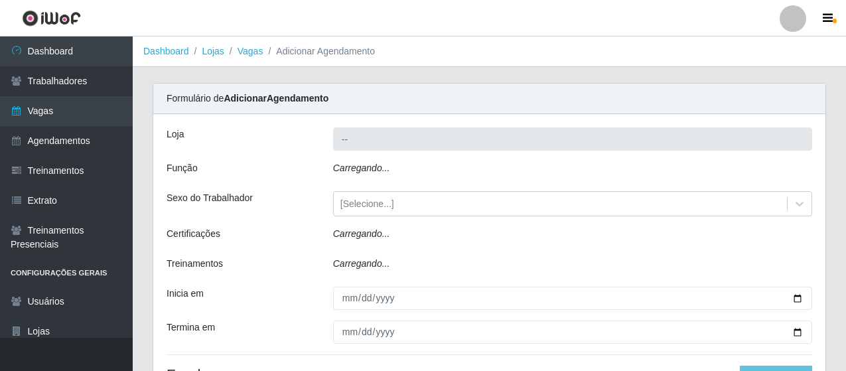
type input "Bemais Supermercados - B4 [GEOGRAPHIC_DATA]"
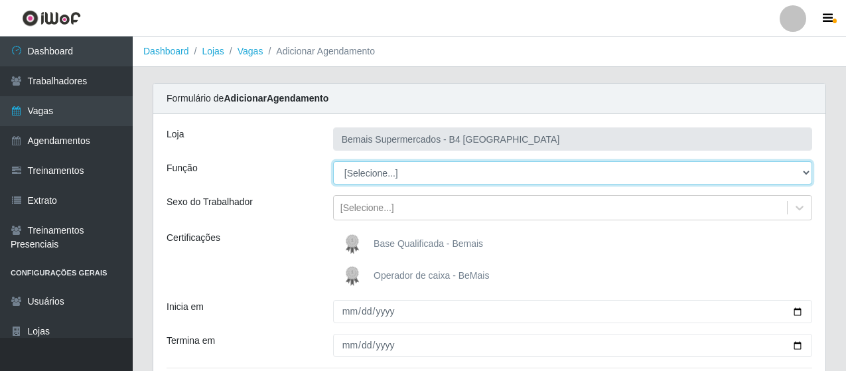
click at [789, 175] on select "[Selecione...] ASG ASG + ASG ++ Auxiliar de Estacionamento Auxiliar de Estacion…" at bounding box center [572, 172] width 479 height 23
click at [333, 161] on select "[Selecione...] ASG ASG + ASG ++ Auxiliar de Estacionamento Auxiliar de Estacion…" at bounding box center [572, 172] width 479 height 23
click at [795, 167] on select "[Selecione...] ASG ASG + ASG ++ Auxiliar de Estacionamento Auxiliar de Estacion…" at bounding box center [572, 172] width 479 height 23
select select "70"
click at [333, 161] on select "[Selecione...] ASG ASG + ASG ++ Auxiliar de Estacionamento Auxiliar de Estacion…" at bounding box center [572, 172] width 479 height 23
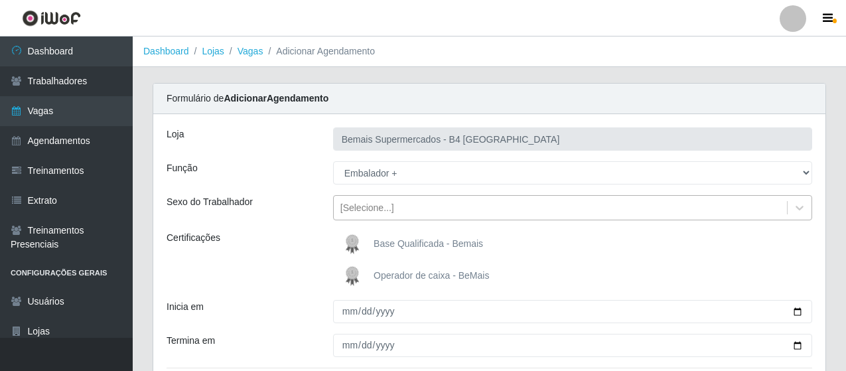
click at [400, 206] on div "[Selecione...]" at bounding box center [560, 208] width 453 height 22
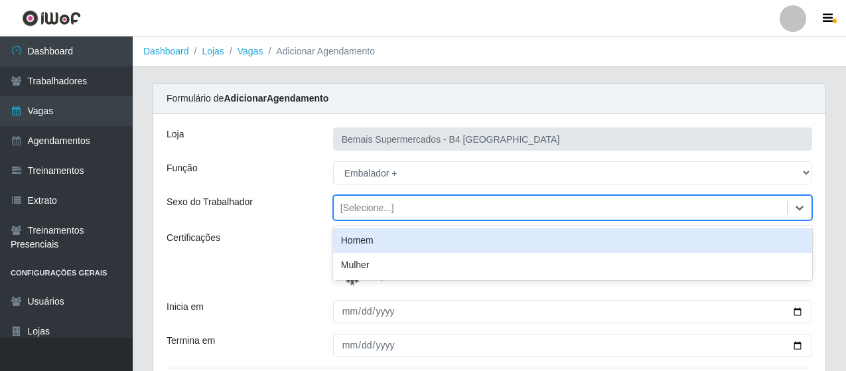
click at [400, 209] on div "[Selecione...]" at bounding box center [560, 208] width 453 height 22
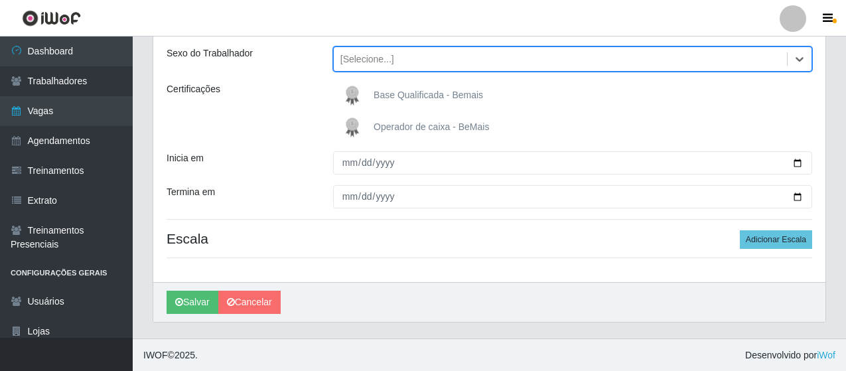
scroll to position [149, 0]
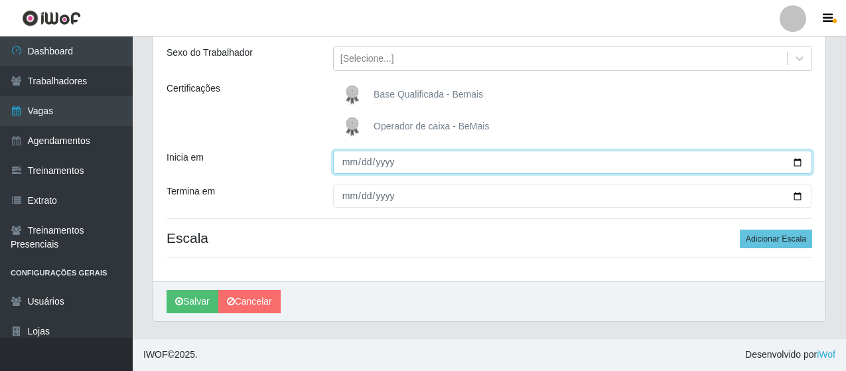
click at [351, 162] on input "Inicia em" at bounding box center [572, 162] width 479 height 23
type input "[DATE]"
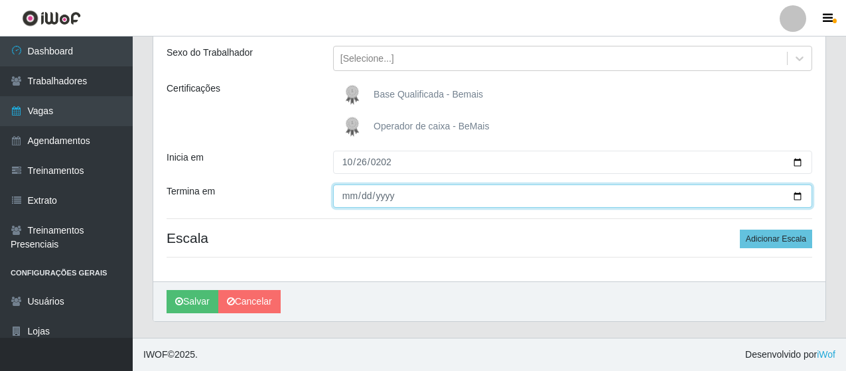
click at [347, 195] on input "Termina em" at bounding box center [572, 196] width 479 height 23
type input "[DATE]"
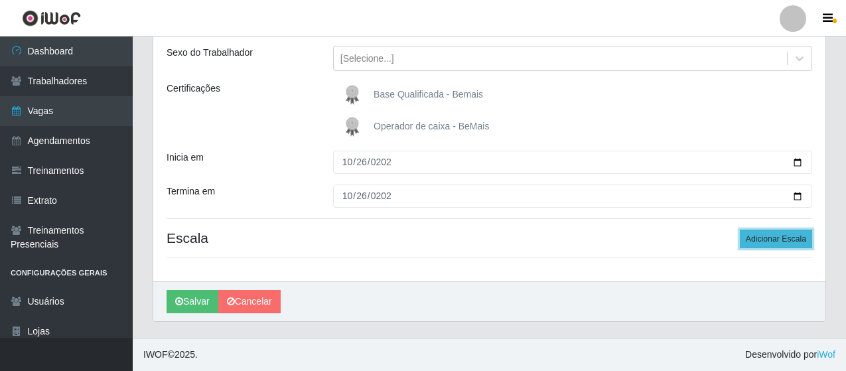
click at [781, 234] on button "Adicionar Escala" at bounding box center [776, 239] width 72 height 19
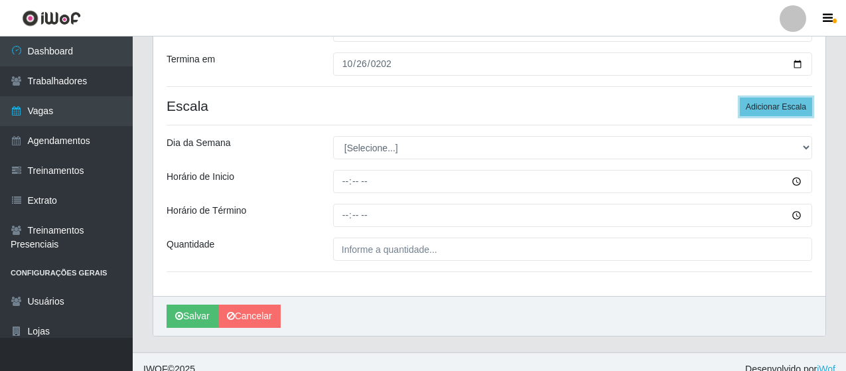
scroll to position [282, 0]
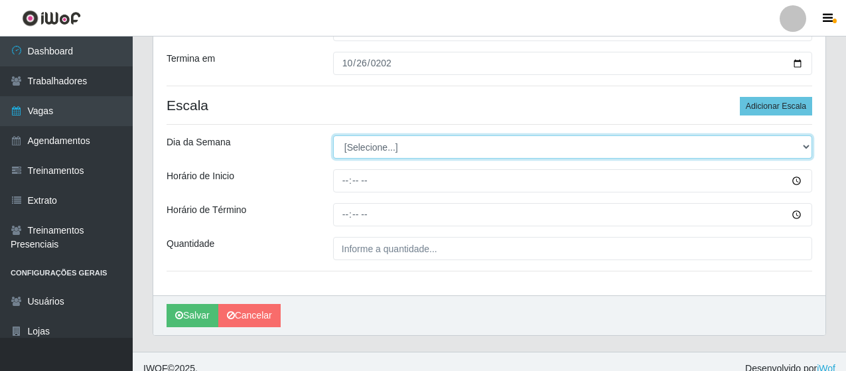
click at [791, 146] on select "[Selecione...] Segunda Terça Quarta Quinta Sexta Sábado Domingo" at bounding box center [572, 146] width 479 height 23
select select "0"
click at [333, 135] on select "[Selecione...] Segunda Terça Quarta Quinta Sexta Sábado Domingo" at bounding box center [572, 146] width 479 height 23
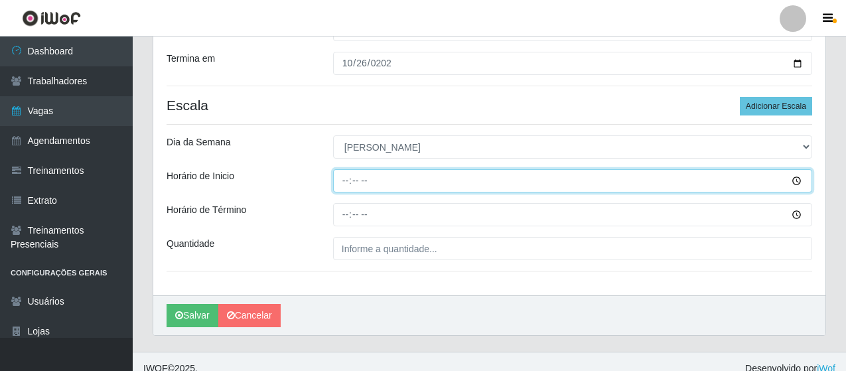
click at [355, 179] on input "Horário de Inicio" at bounding box center [572, 180] width 479 height 23
click at [347, 181] on input "Horário de Inicio" at bounding box center [572, 180] width 479 height 23
type input "08:00"
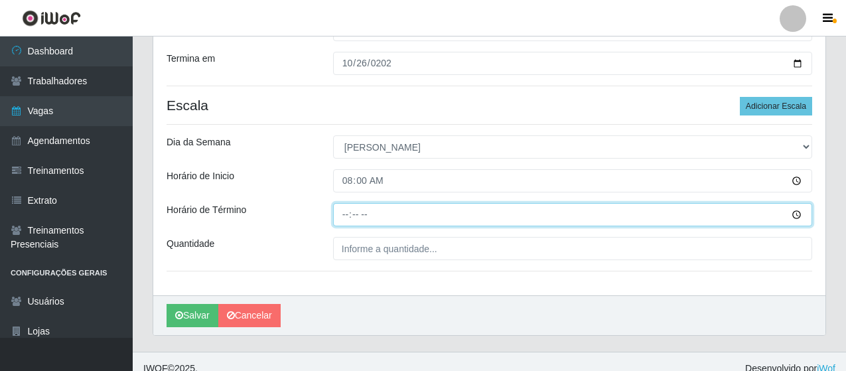
click at [344, 216] on input "Horário de Término" at bounding box center [572, 214] width 479 height 23
type input "14:00"
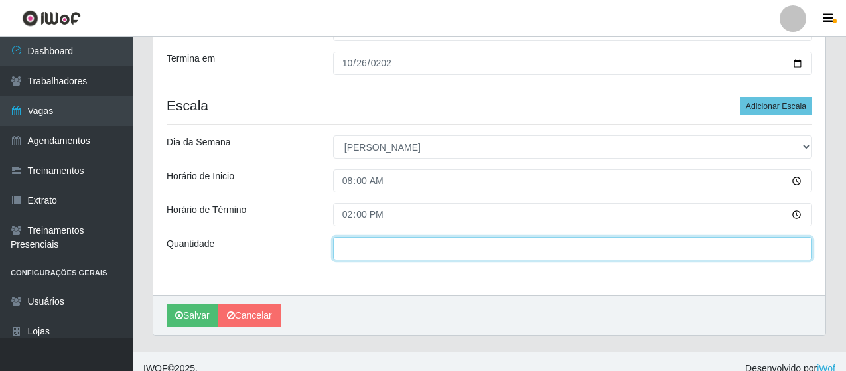
click at [483, 246] on input "___" at bounding box center [572, 248] width 479 height 23
type input "2__"
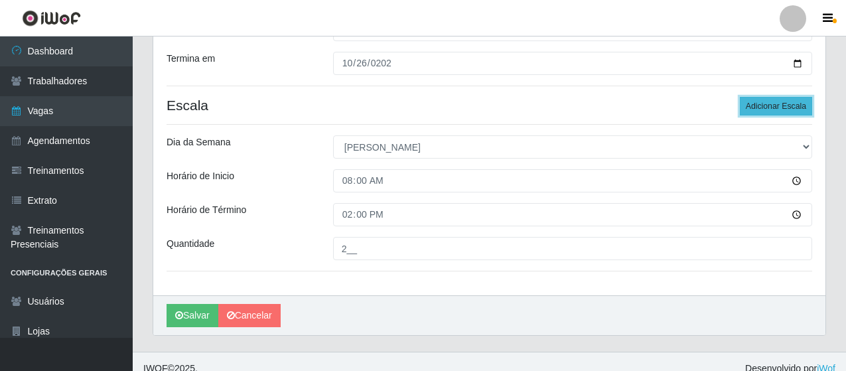
click at [780, 104] on button "Adicionar Escala" at bounding box center [776, 106] width 72 height 19
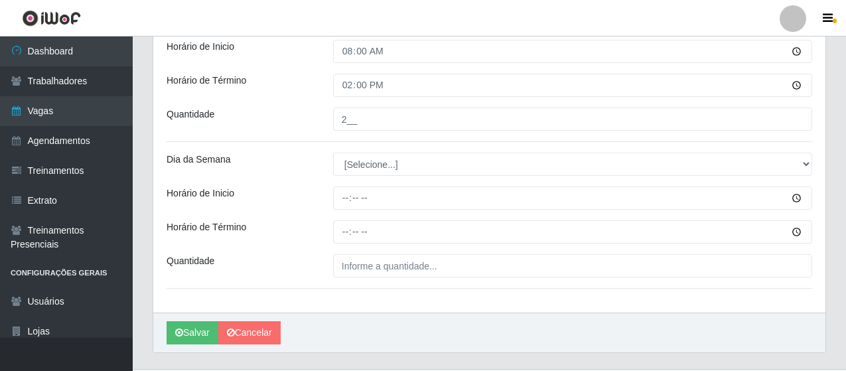
scroll to position [415, 0]
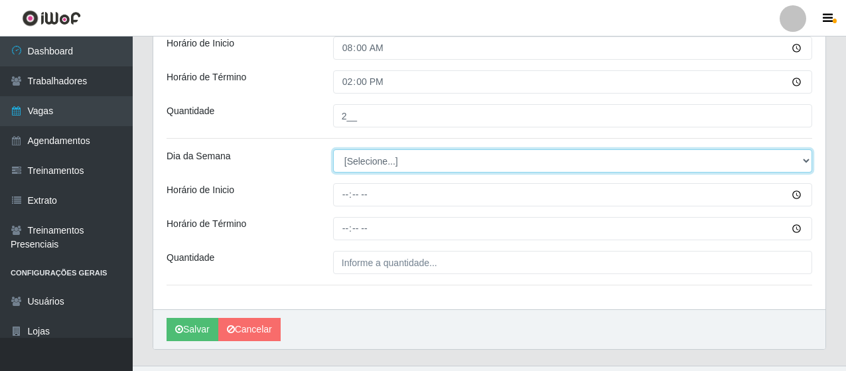
click at [801, 159] on select "[Selecione...] Segunda Terça Quarta Quinta Sexta Sábado Domingo" at bounding box center [572, 160] width 479 height 23
select select "0"
click at [333, 149] on select "[Selecione...] Segunda Terça Quarta Quinta Sexta Sábado Domingo" at bounding box center [572, 160] width 479 height 23
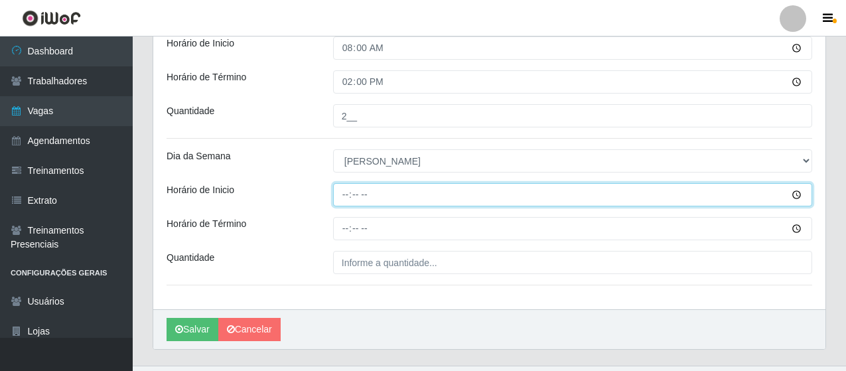
click at [353, 193] on input "Horário de Inicio" at bounding box center [572, 194] width 479 height 23
click at [342, 193] on input "Horário de Inicio" at bounding box center [572, 194] width 479 height 23
type input "08:30"
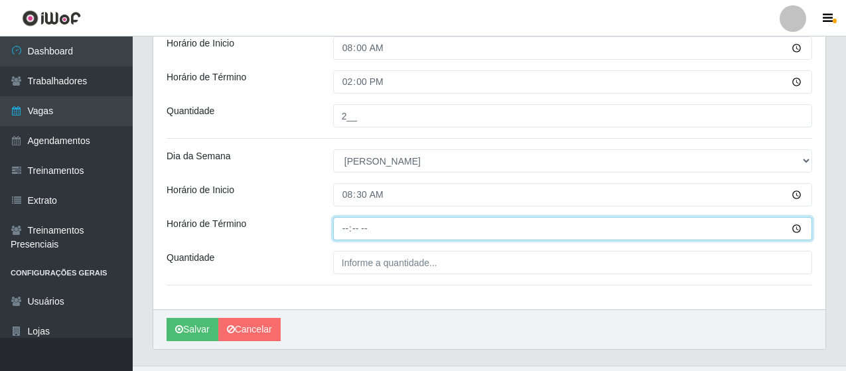
click at [345, 233] on input "Horário de Término" at bounding box center [572, 228] width 479 height 23
type input "14:30"
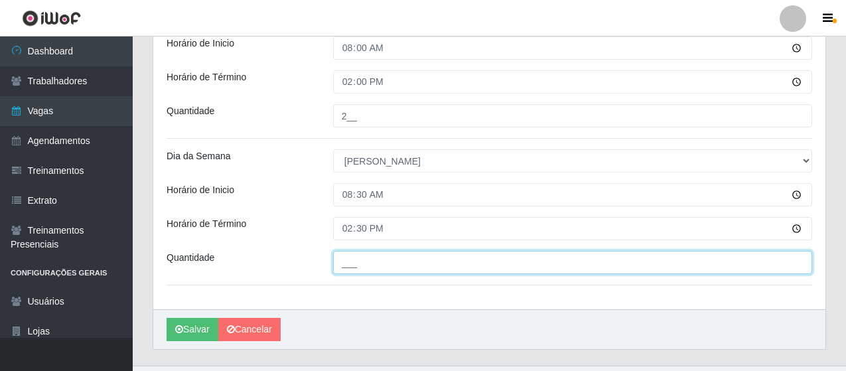
click at [499, 261] on input "___" at bounding box center [572, 262] width 479 height 23
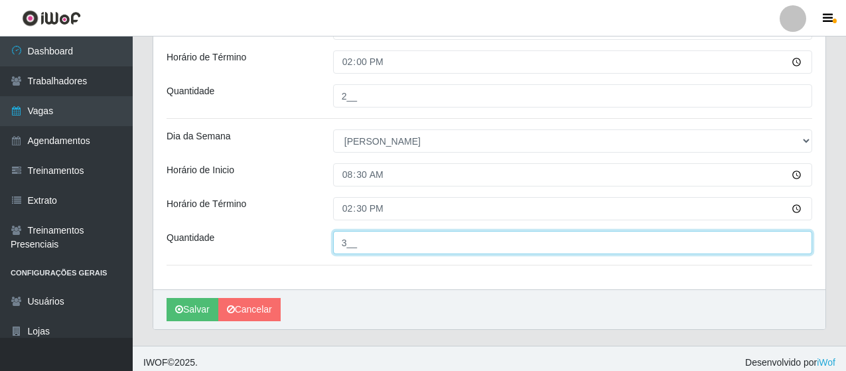
scroll to position [443, 0]
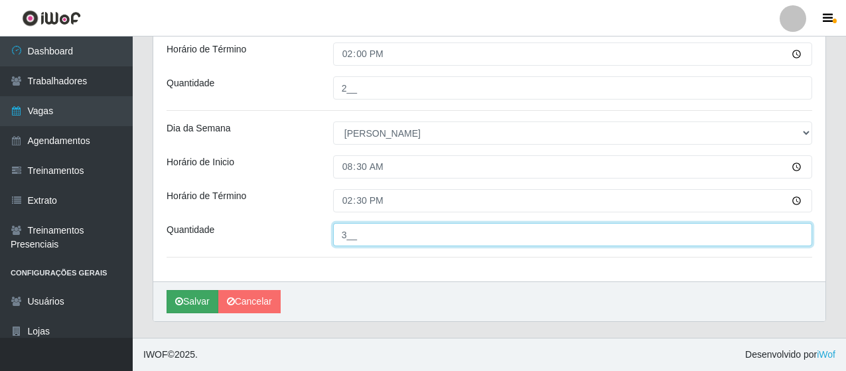
type input "3__"
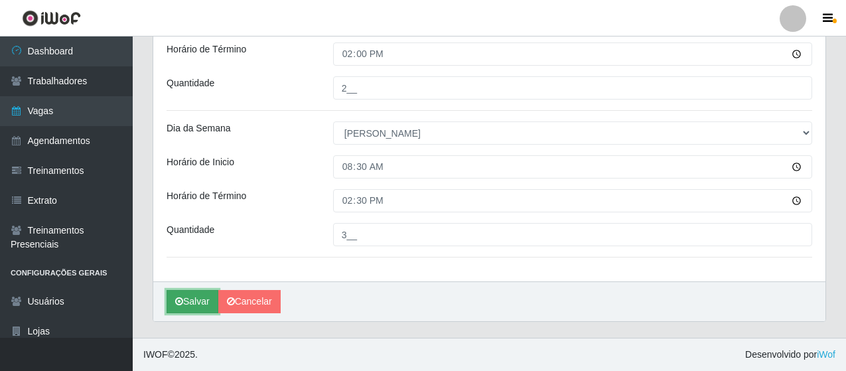
click at [204, 297] on button "Salvar" at bounding box center [193, 301] width 52 height 23
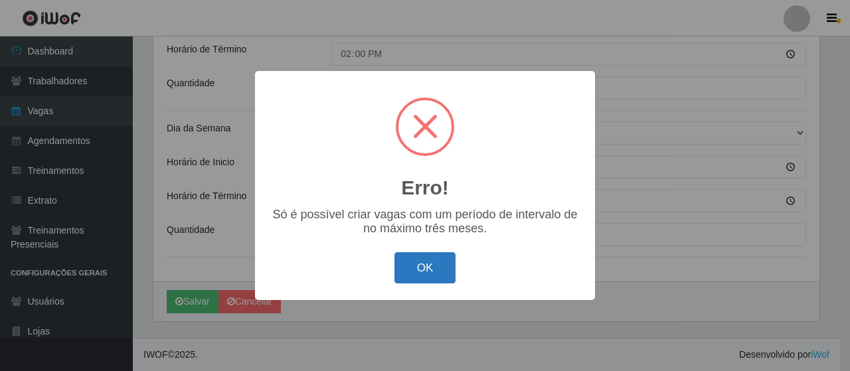
click at [443, 274] on button "OK" at bounding box center [425, 267] width 62 height 31
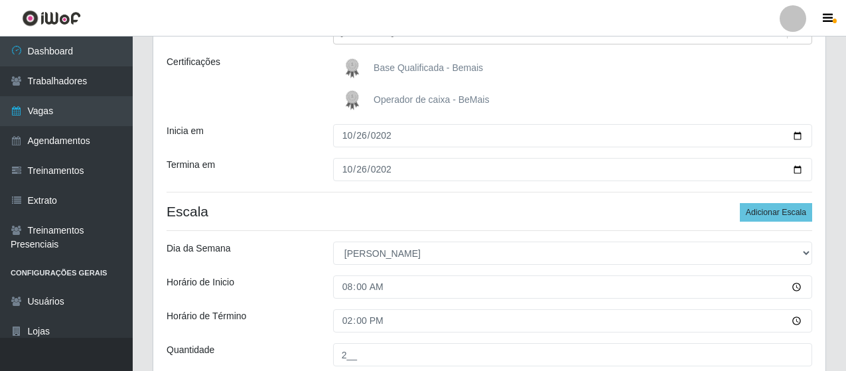
scroll to position [199, 0]
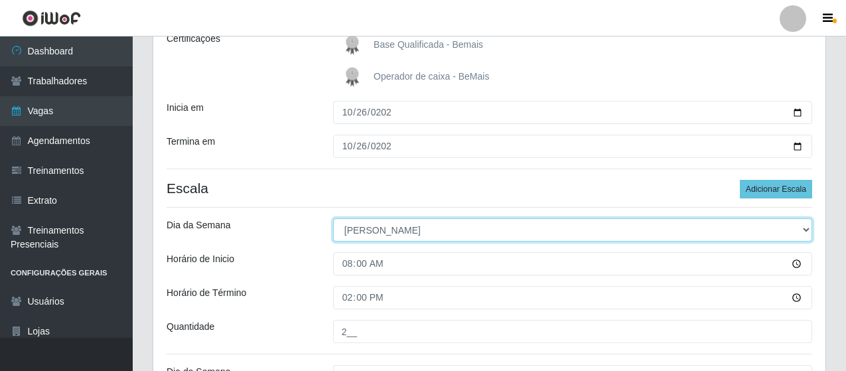
click at [800, 231] on select "[Selecione...] Segunda Terça Quarta Quinta Sexta Sábado Domingo" at bounding box center [572, 229] width 479 height 23
click at [371, 227] on select "[Selecione...] Segunda Terça Quarta Quinta Sexta Sábado Domingo" at bounding box center [572, 229] width 479 height 23
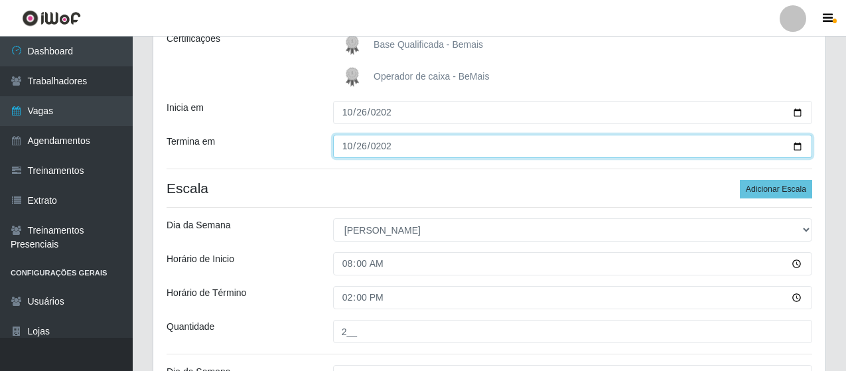
click at [393, 147] on input "[DATE]" at bounding box center [572, 146] width 479 height 23
click at [391, 145] on input "[DATE]" at bounding box center [572, 146] width 479 height 23
type input "[DATE]"
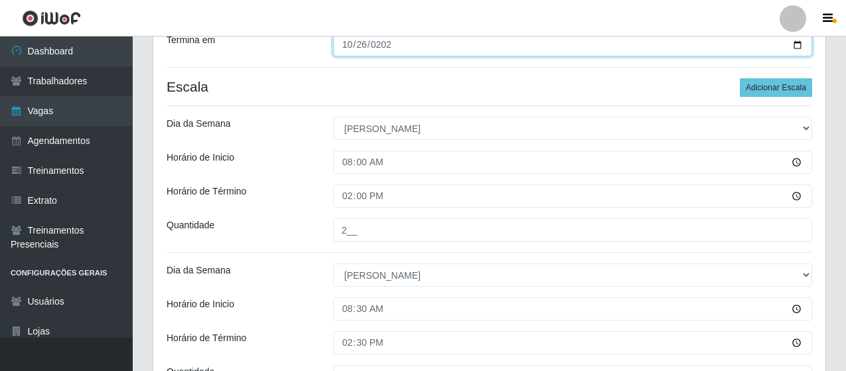
scroll to position [443, 0]
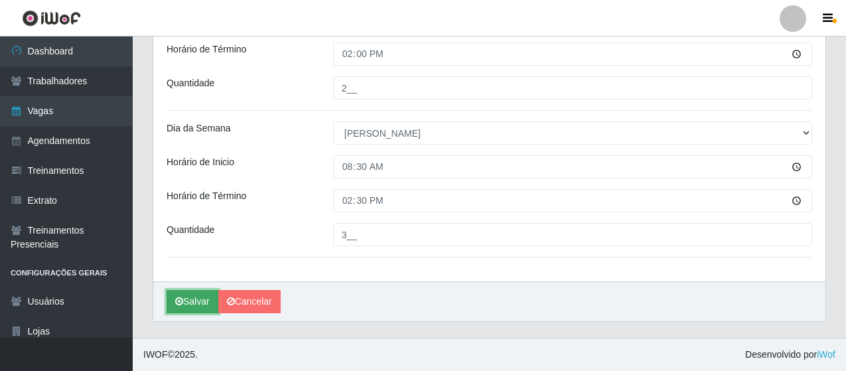
click at [192, 300] on button "Salvar" at bounding box center [193, 301] width 52 height 23
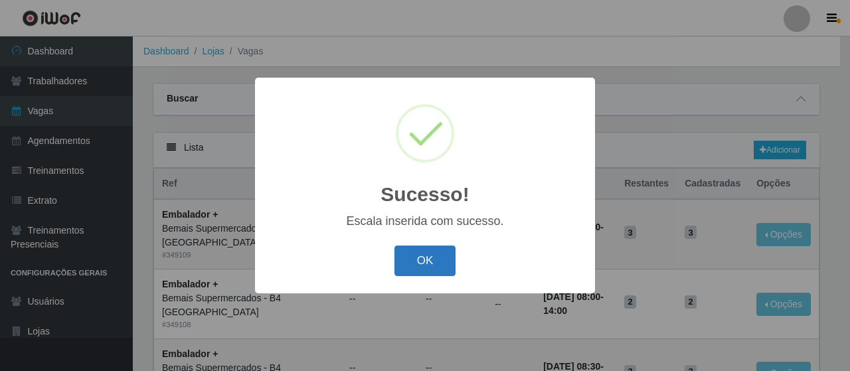
click at [425, 257] on button "OK" at bounding box center [425, 261] width 62 height 31
